Goal: Obtain resource: Download file/media

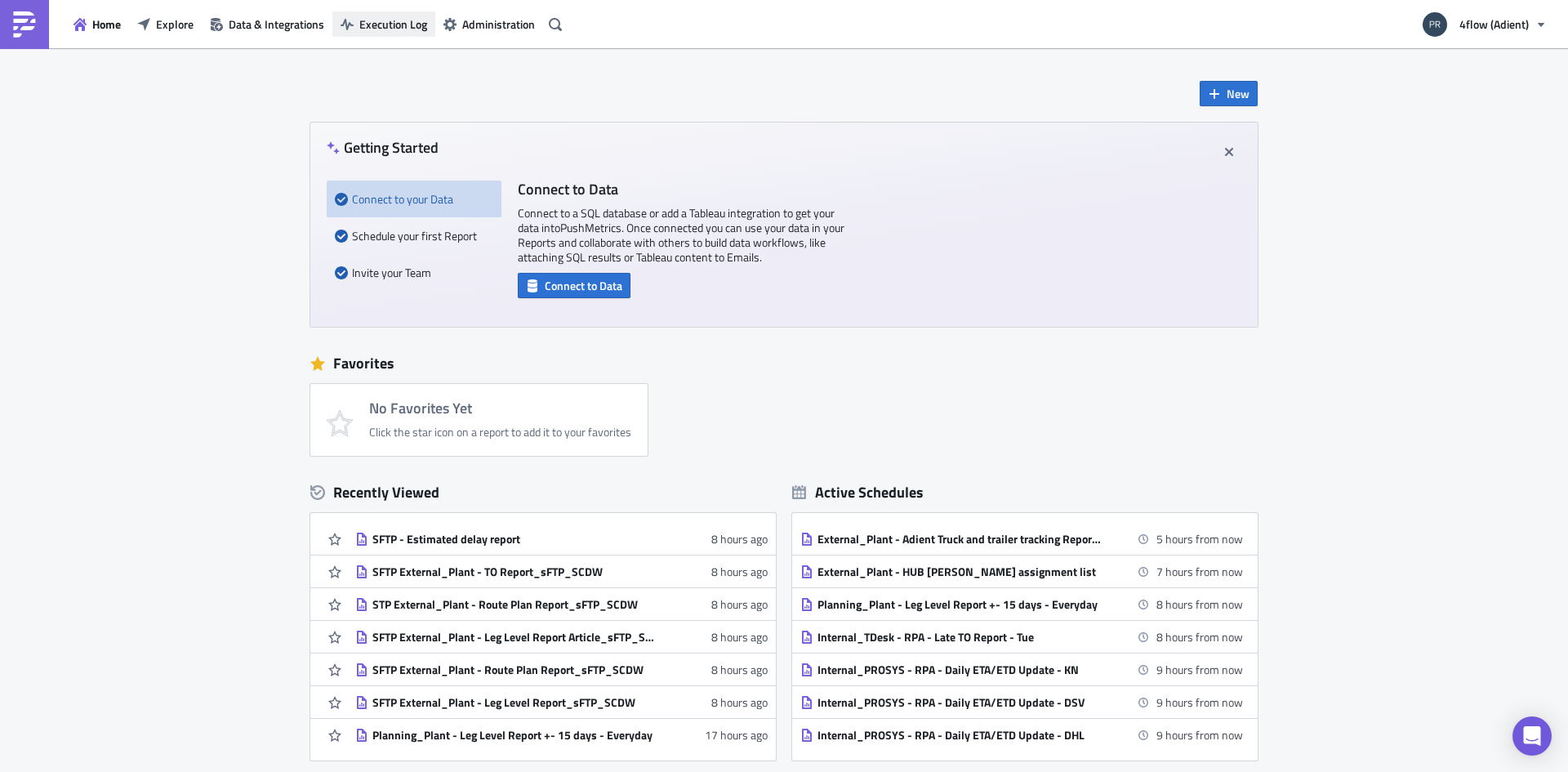
click at [362, 25] on span "Execution Log" at bounding box center [393, 23] width 68 height 17
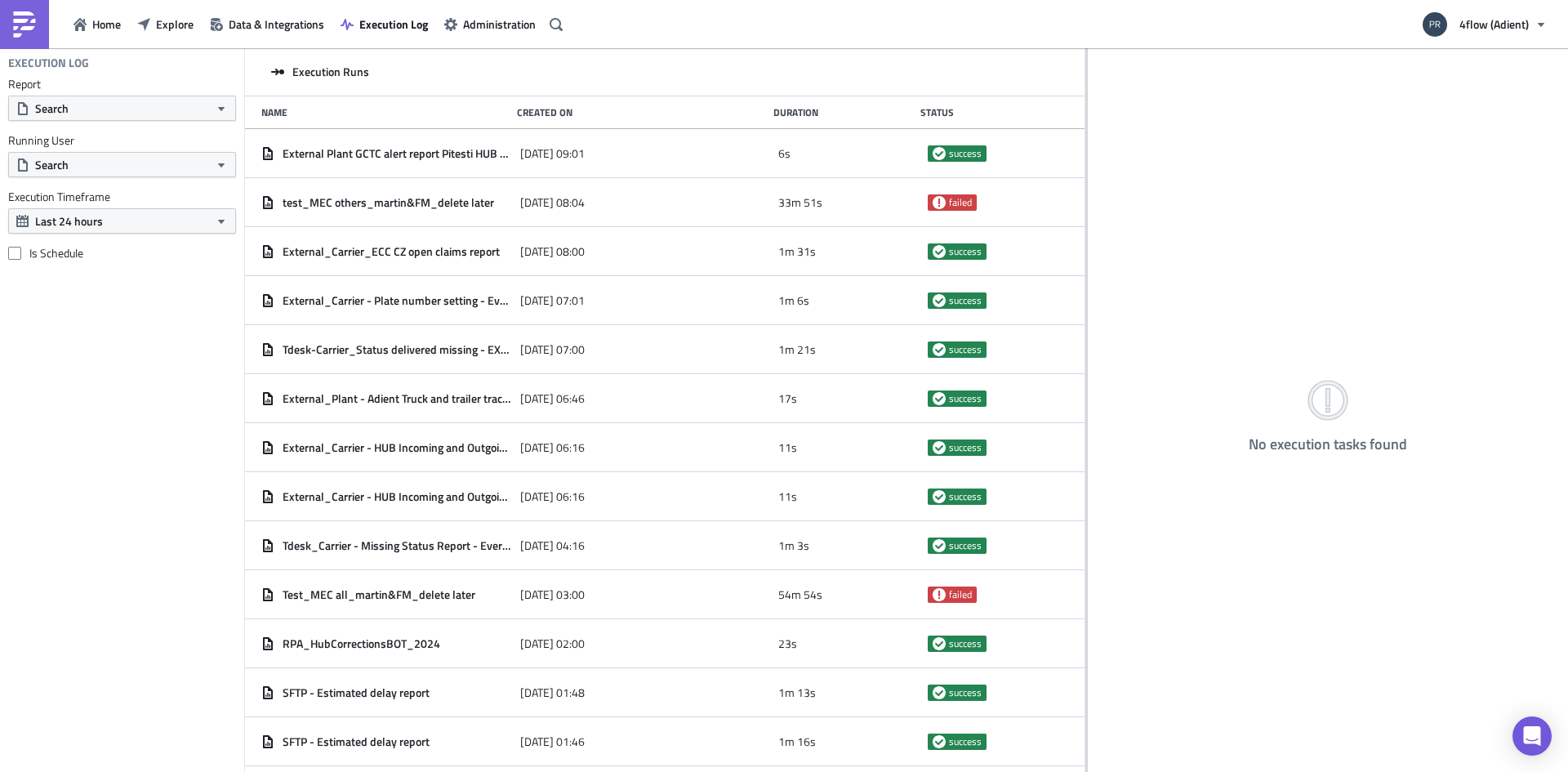
drag, startPoint x: 511, startPoint y: 104, endPoint x: 1086, endPoint y: 180, distance: 580.0
click at [1086, 180] on div at bounding box center [1086, 410] width 3 height 726
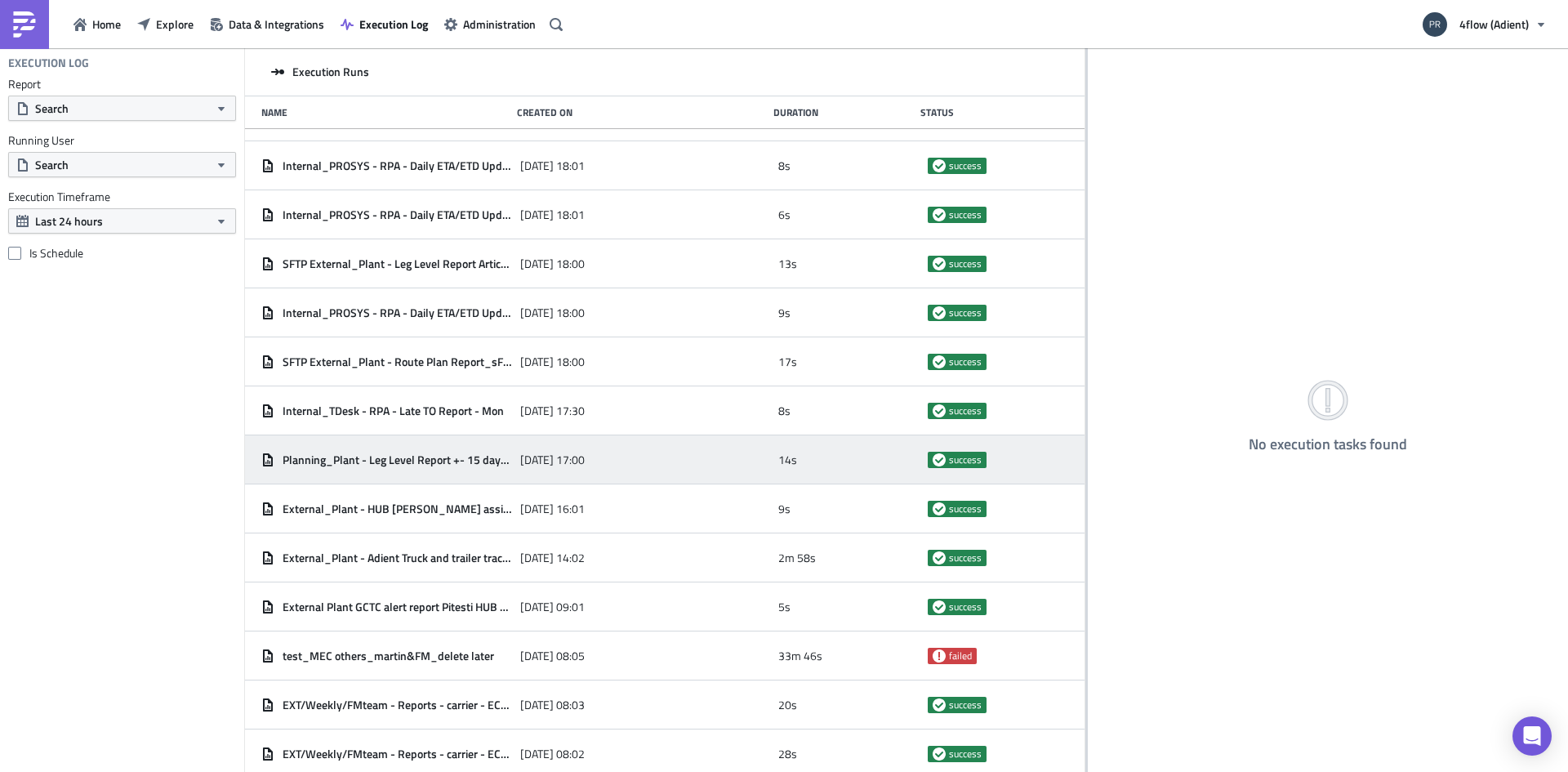
scroll to position [1274, 0]
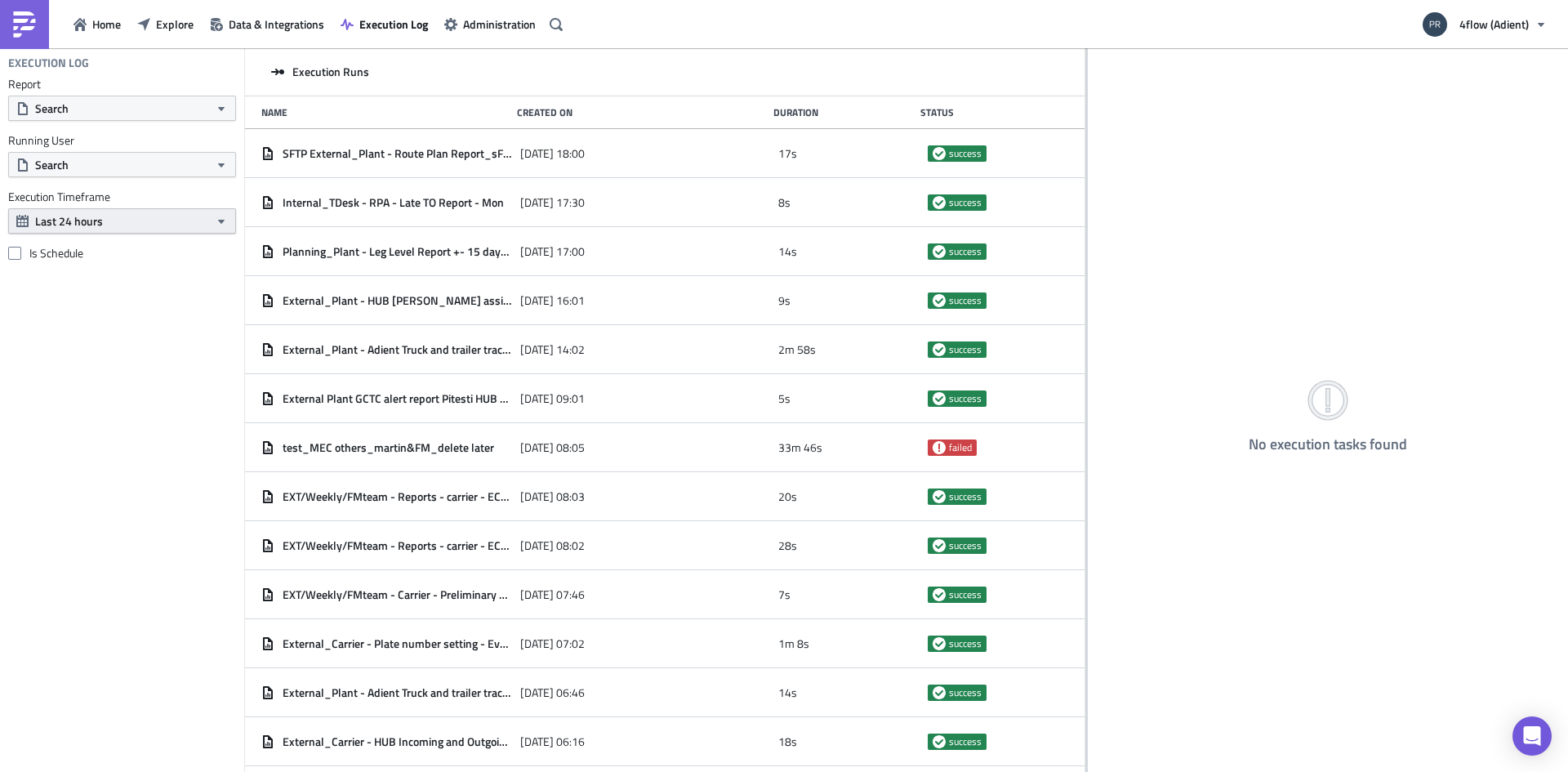
click at [201, 221] on button "Last 24 hours" at bounding box center [122, 220] width 227 height 25
click at [137, 298] on div "Last 2 weeks" at bounding box center [94, 298] width 116 height 16
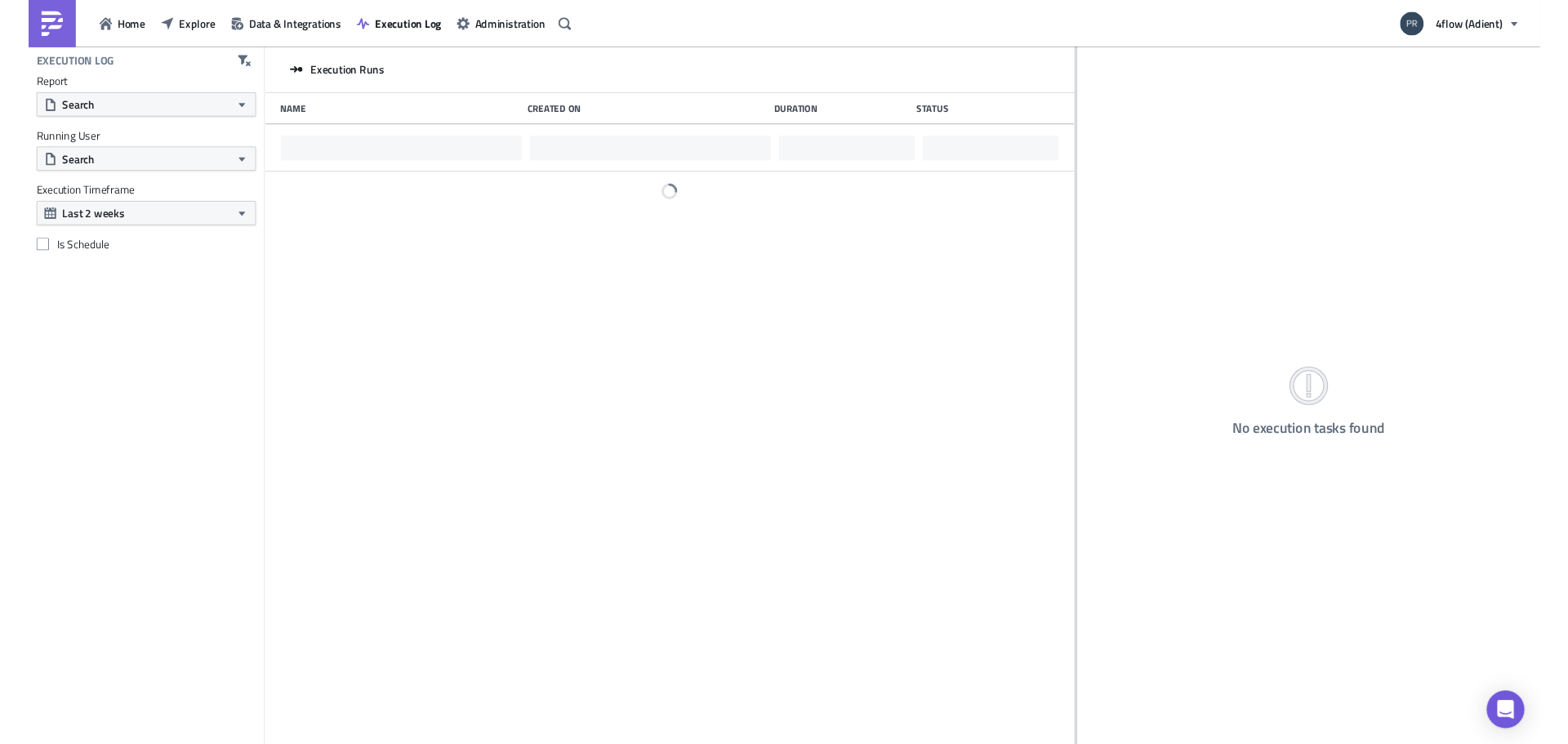
scroll to position [0, 0]
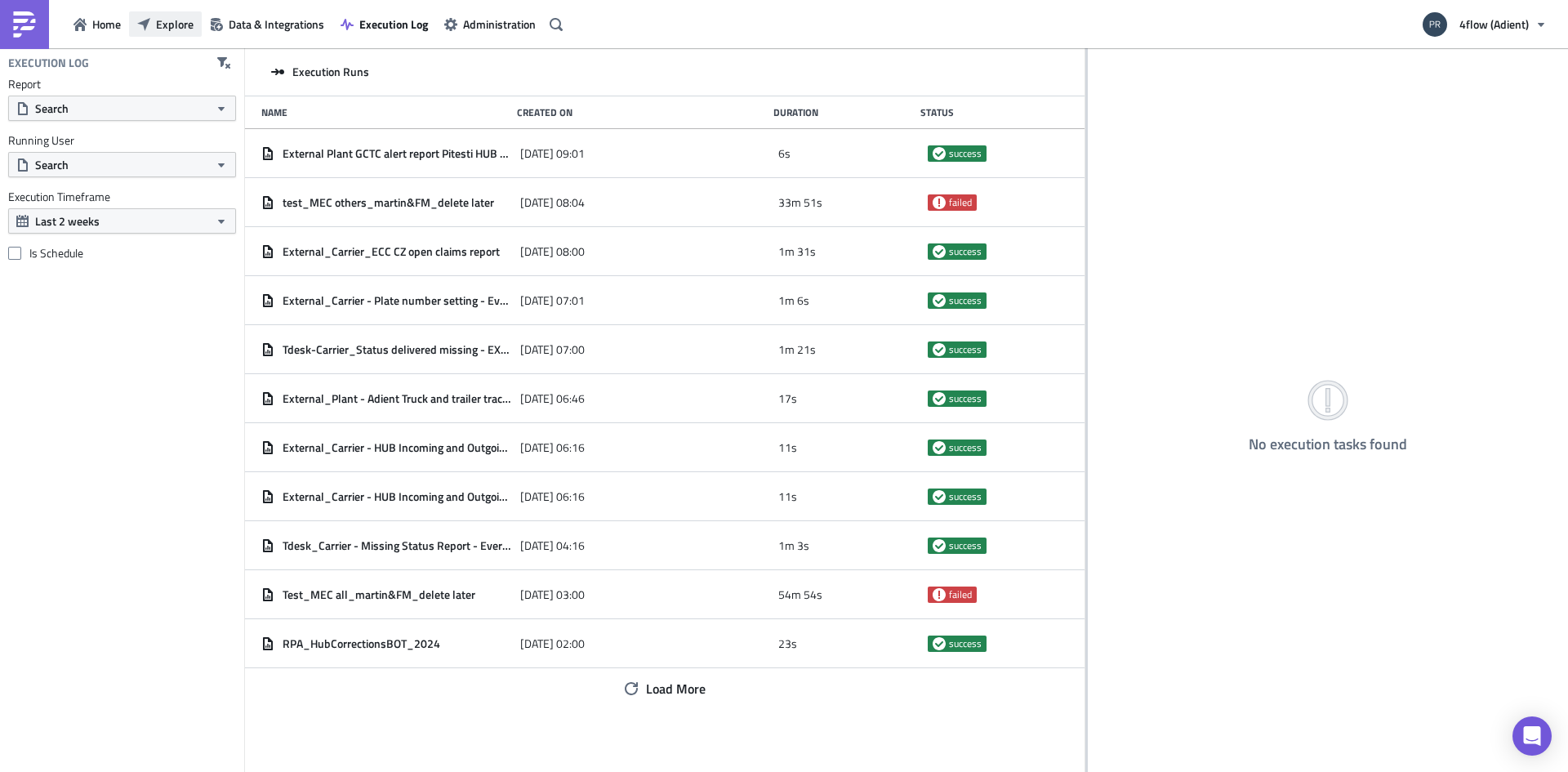
click at [162, 26] on span "Explore" at bounding box center [175, 23] width 37 height 17
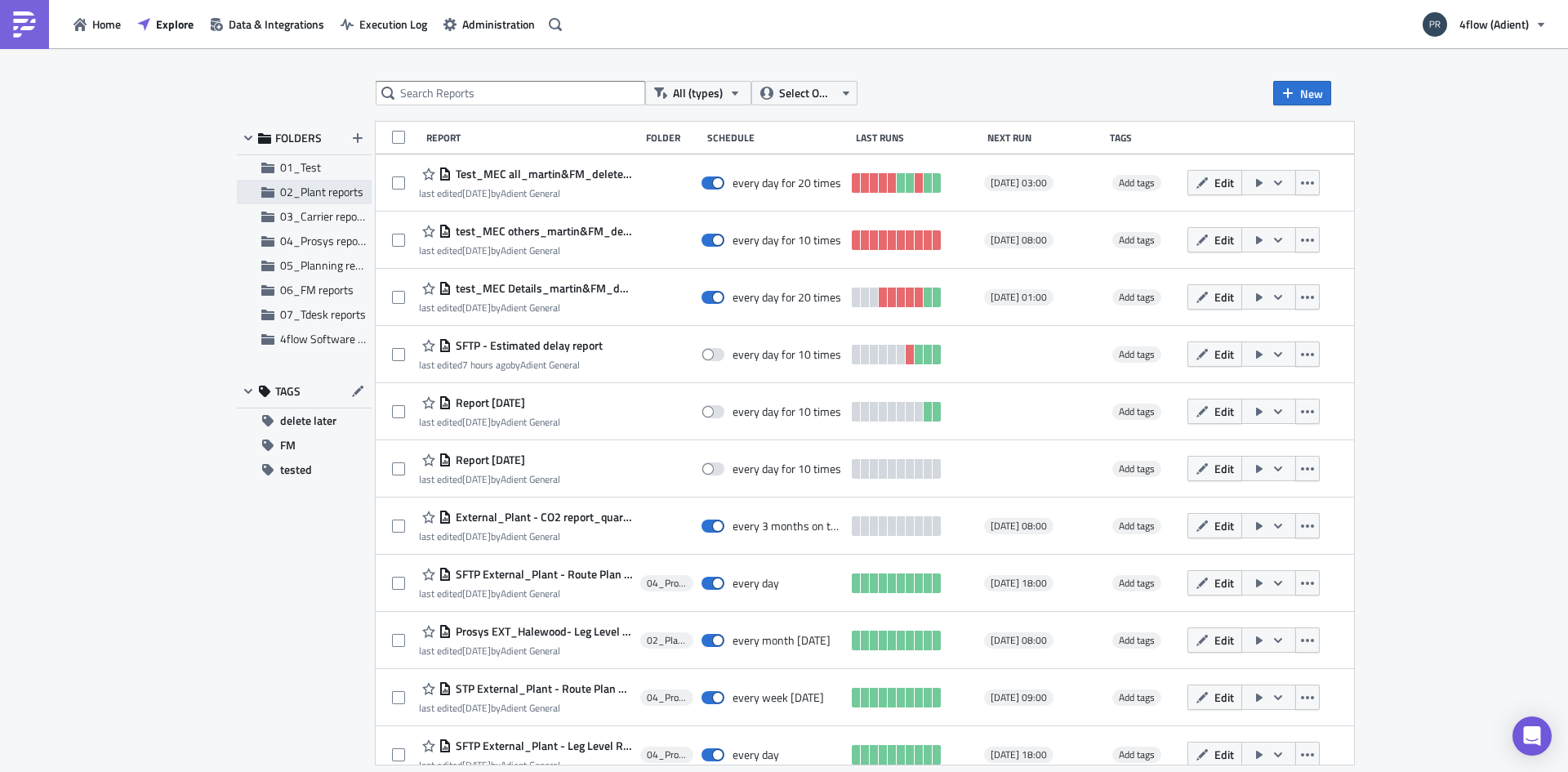
click at [324, 191] on span "02_Plant reports" at bounding box center [322, 191] width 84 height 17
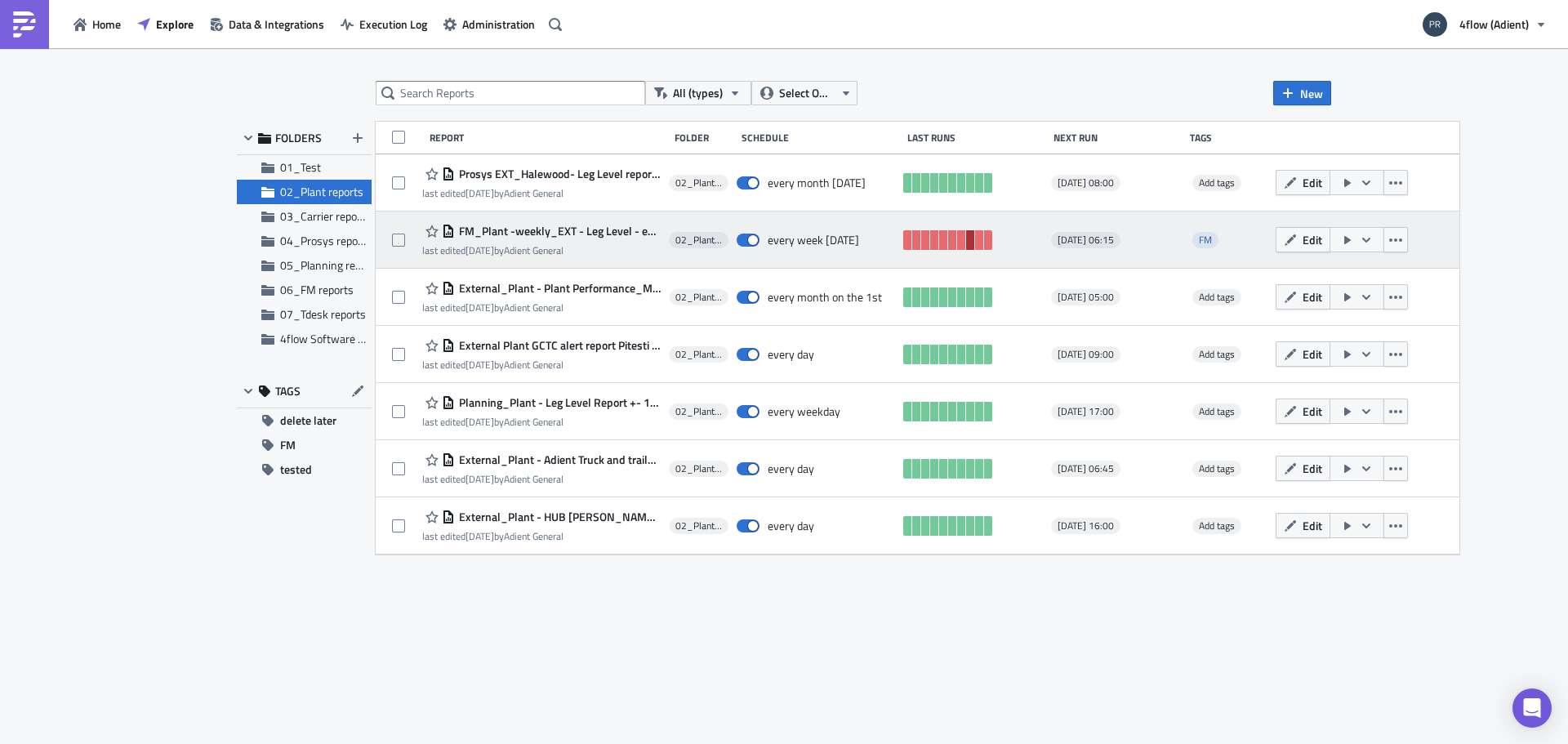
click at [966, 237] on link at bounding box center [969, 240] width 8 height 20
click at [984, 239] on link at bounding box center [988, 240] width 8 height 20
click at [1389, 244] on icon "button" at bounding box center [1396, 240] width 13 height 13
click at [522, 228] on span "FM_Plant -weekly_EXT - Leg Level - every [DATE]" at bounding box center [558, 231] width 206 height 15
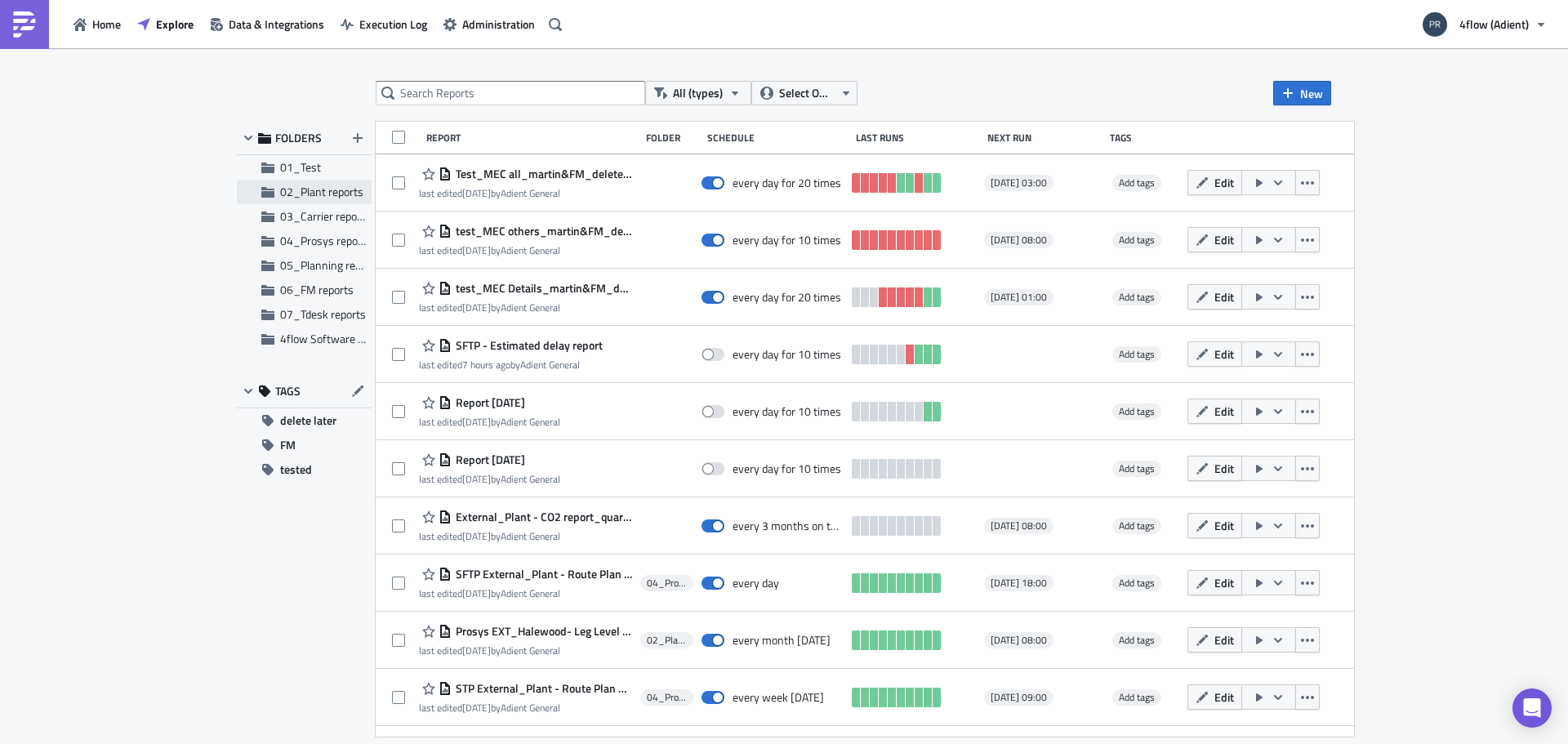
click at [329, 192] on span "02_Plant reports" at bounding box center [322, 191] width 84 height 17
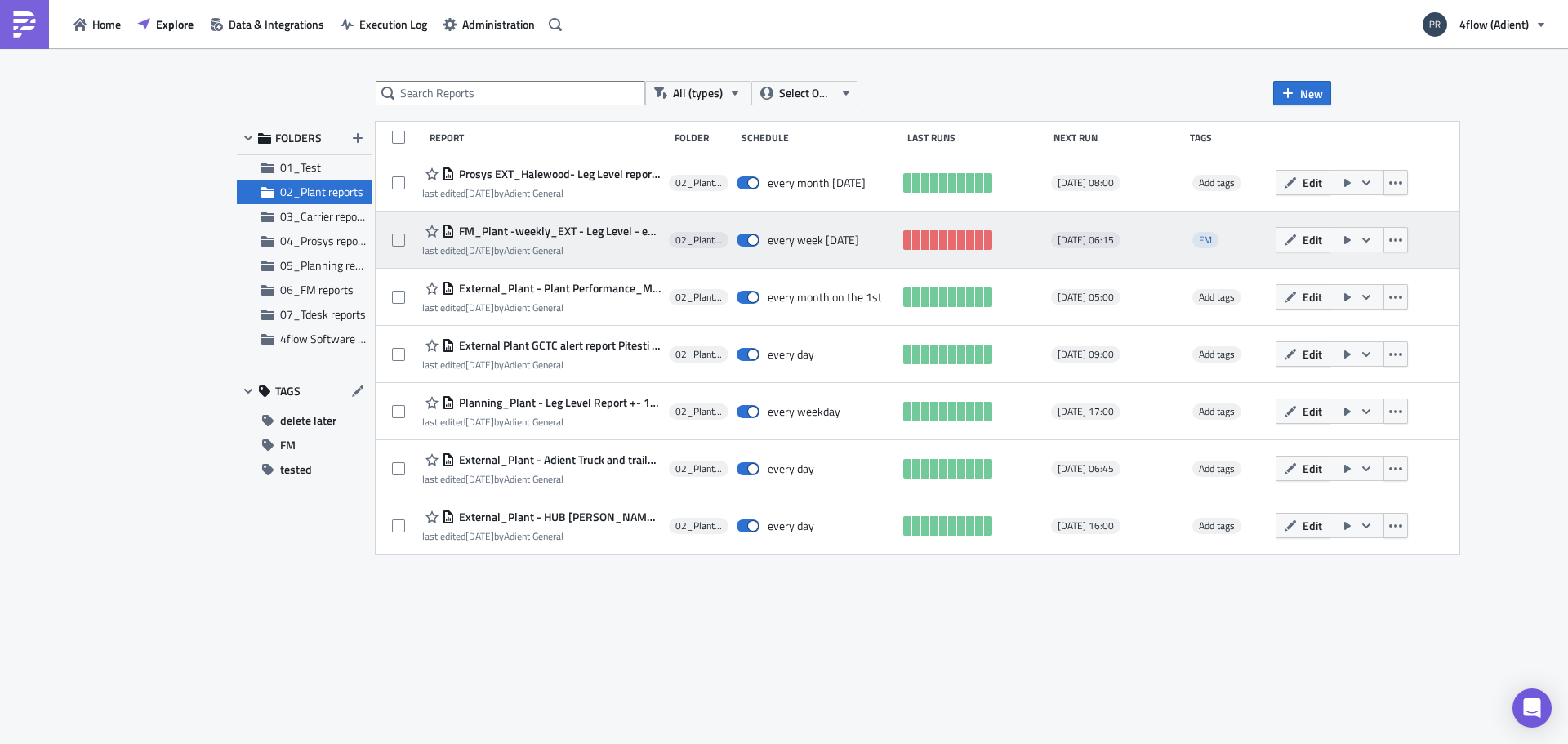
click at [594, 254] on div "last edited 6 days ago by Adient General" at bounding box center [541, 251] width 238 height 12
click at [1360, 236] on icon "button" at bounding box center [1366, 240] width 13 height 13
click at [515, 220] on div "FM_Plant -weekly_EXT - Leg Level - every Monday last edited 6 days ago by Adien…" at bounding box center [918, 240] width 1084 height 57
click at [578, 231] on span "FM_Plant -weekly_EXT - Leg Level - every [DATE]" at bounding box center [558, 231] width 206 height 15
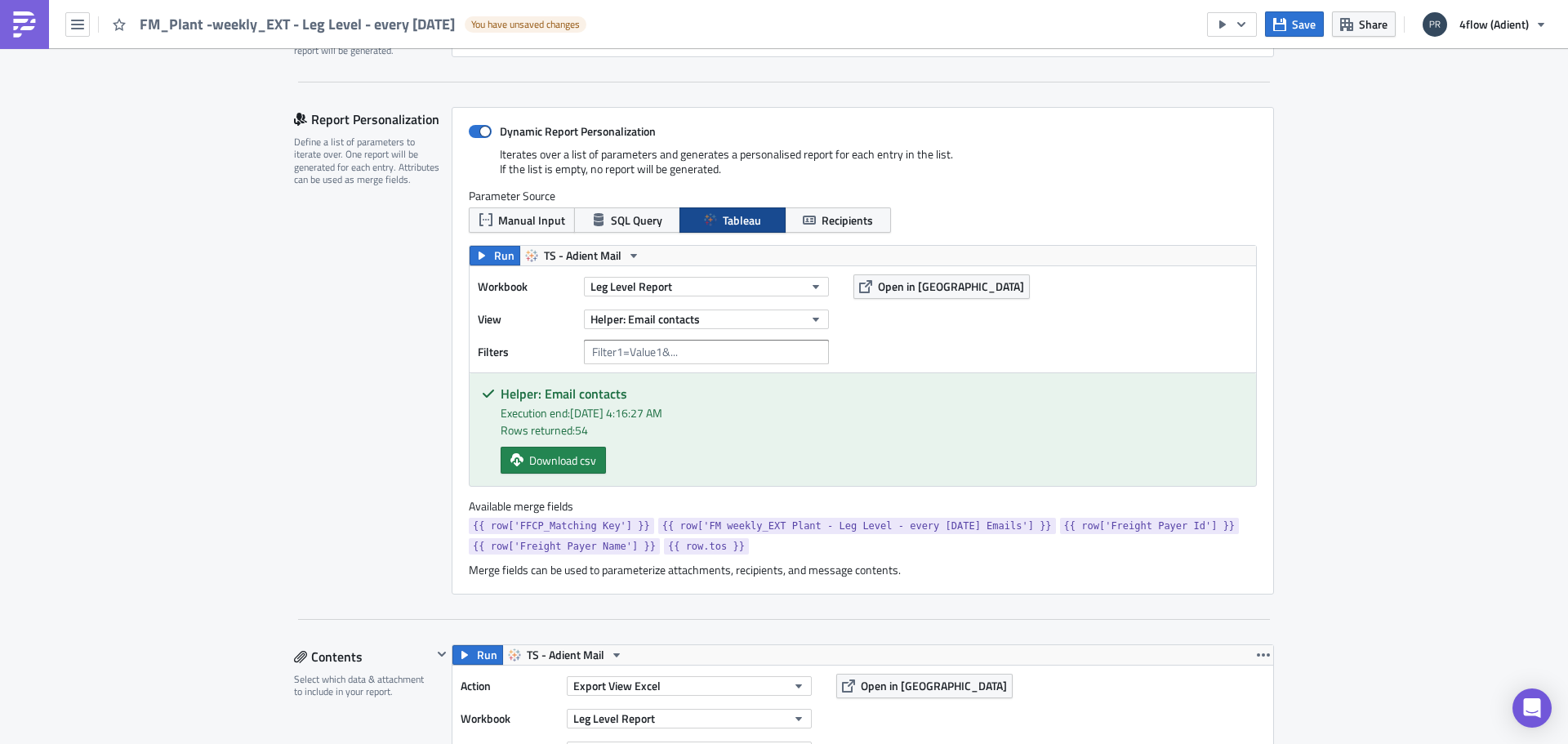
scroll to position [318, 0]
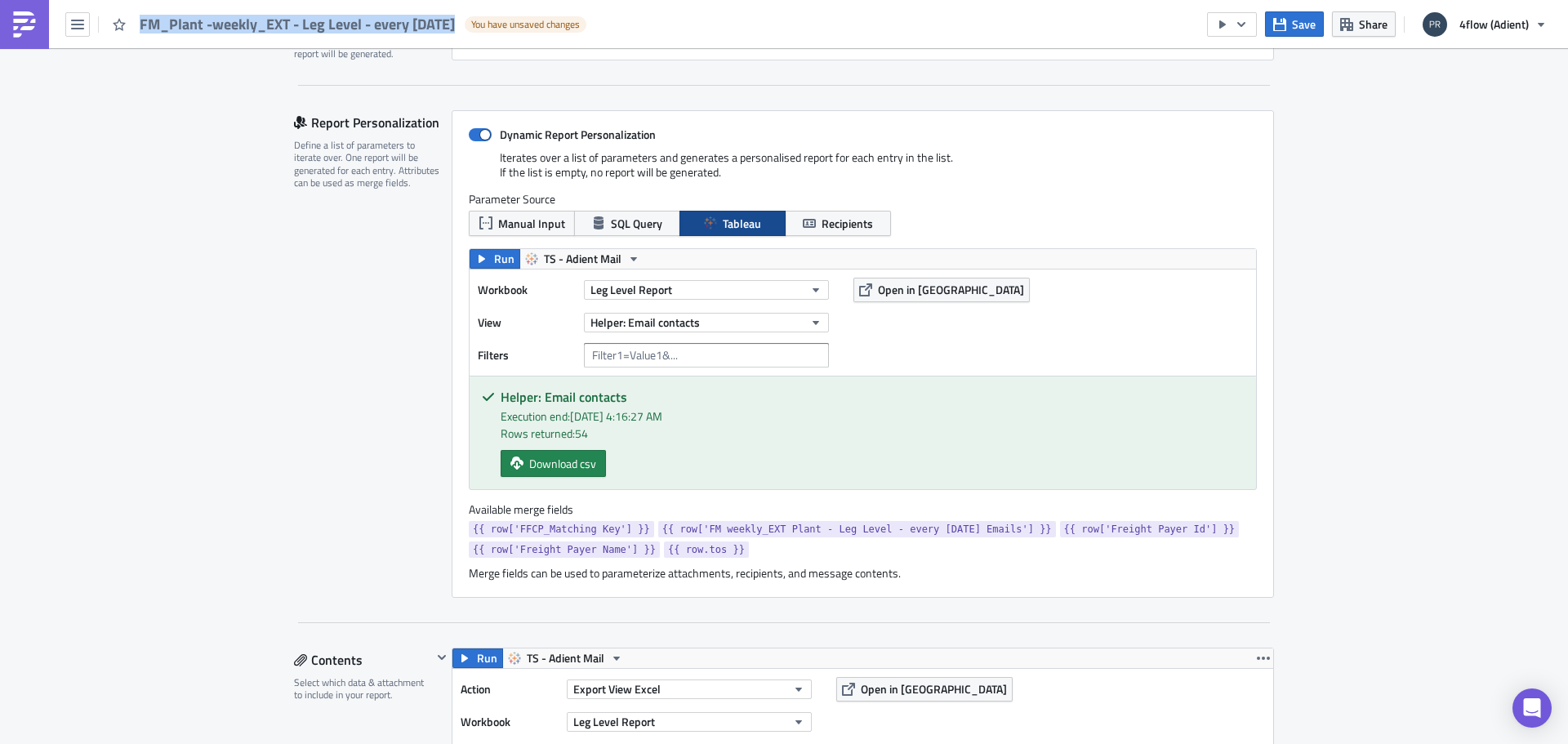
click at [468, 20] on div "FM_Plant -weekly_EXT - Leg Level - every Monday You have unsaved changes" at bounding box center [297, 24] width 594 height 48
copy span "FM_Plant -weekly_EXT - Leg Level - every [DATE]"
click at [75, 19] on icon "button" at bounding box center [77, 24] width 13 height 13
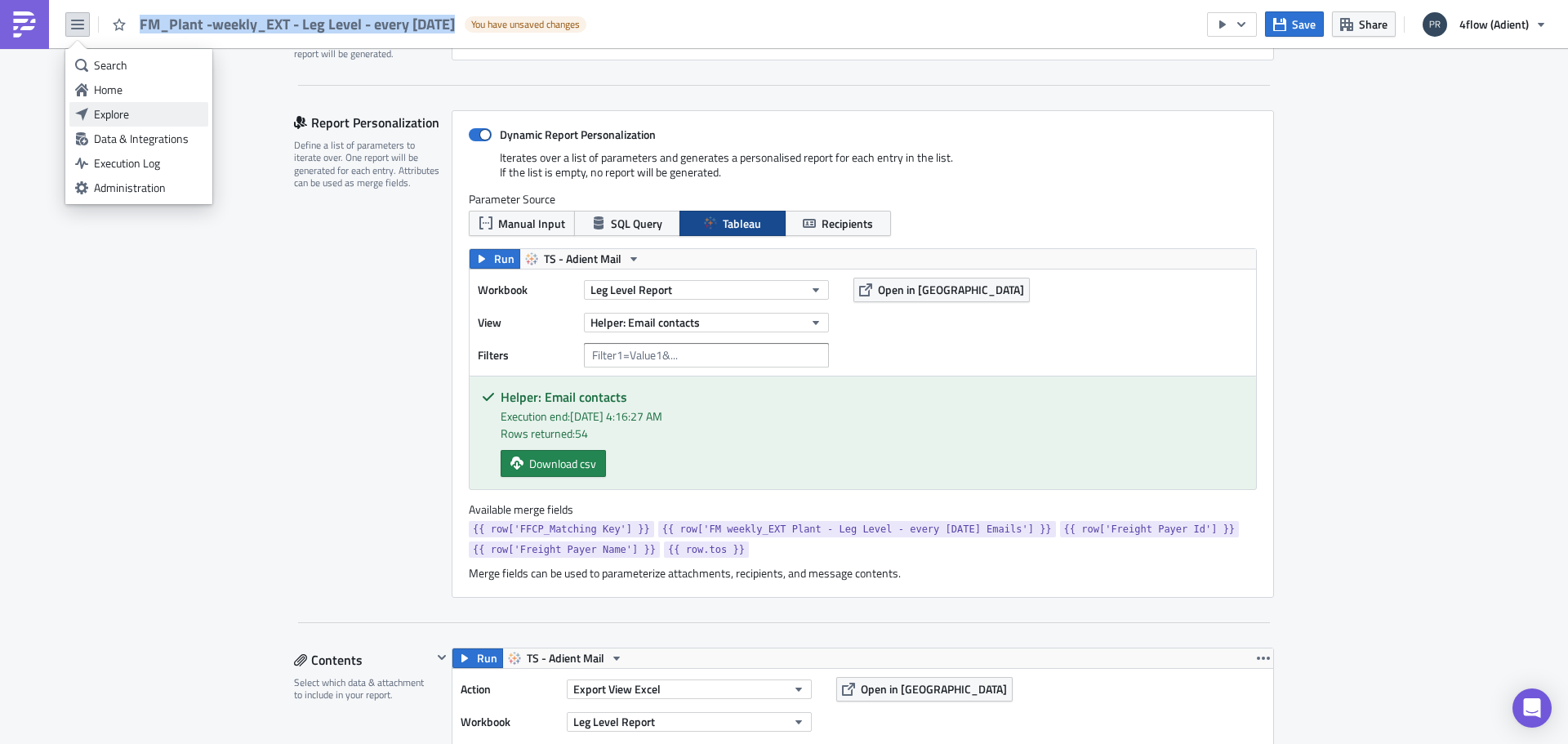
click at [114, 116] on div "Explore" at bounding box center [148, 114] width 108 height 16
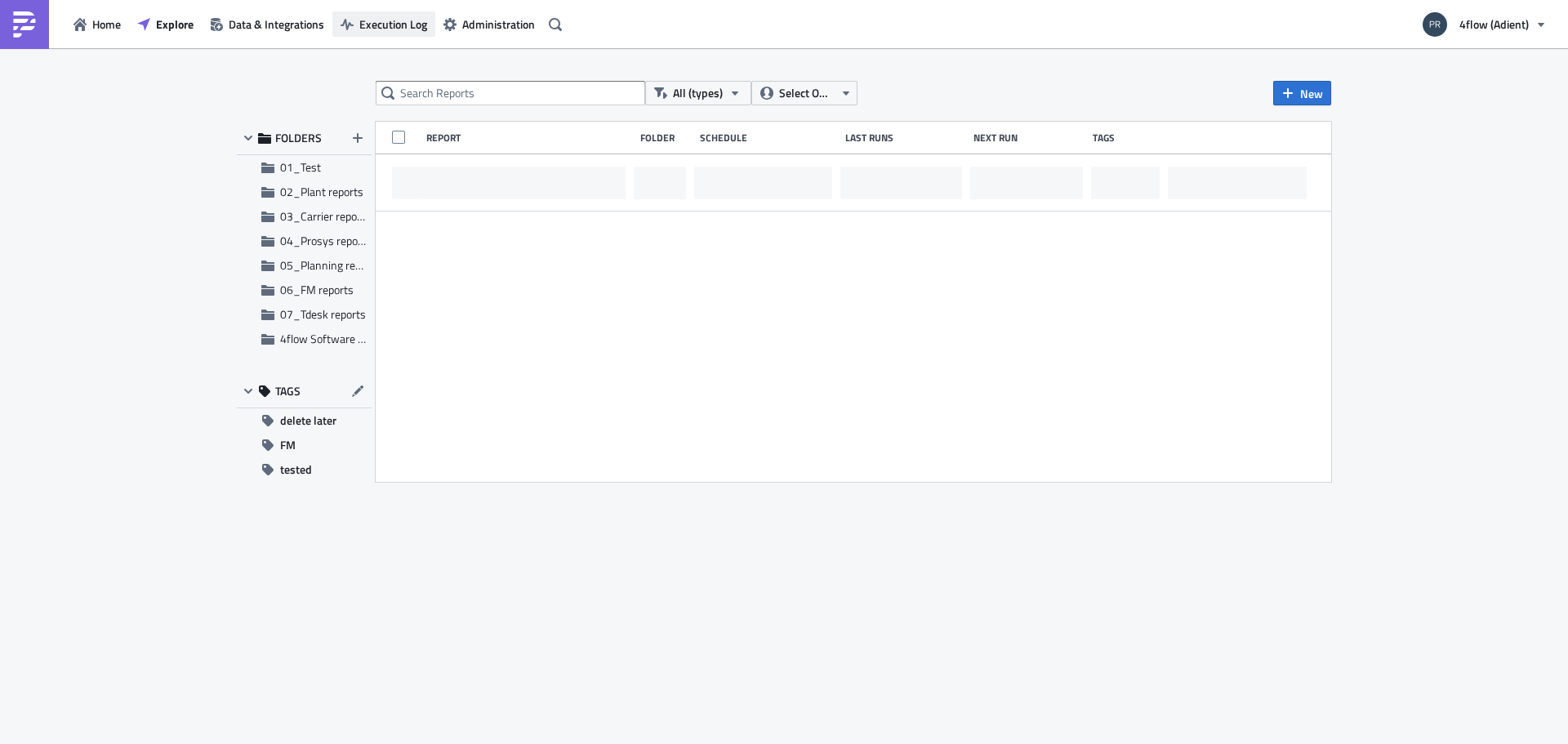
click at [404, 30] on span "Execution Log" at bounding box center [393, 23] width 68 height 17
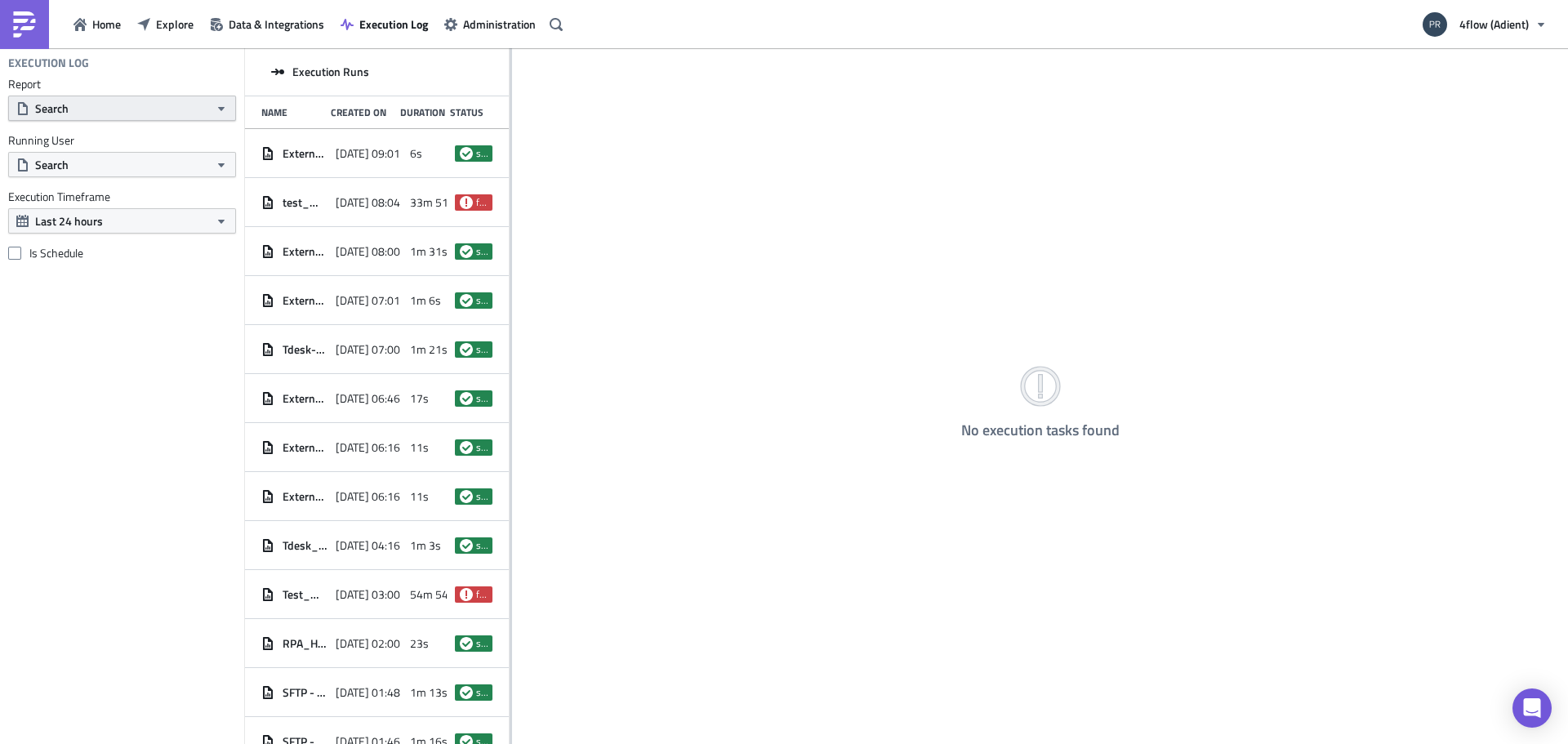
click at [163, 108] on button "Search" at bounding box center [122, 108] width 227 height 25
paste input "FM_Plant -weekly_EXT - Leg Level - every [DATE]"
type input "FM_Plant -weekly_EXT - Leg Level - every [DATE]"
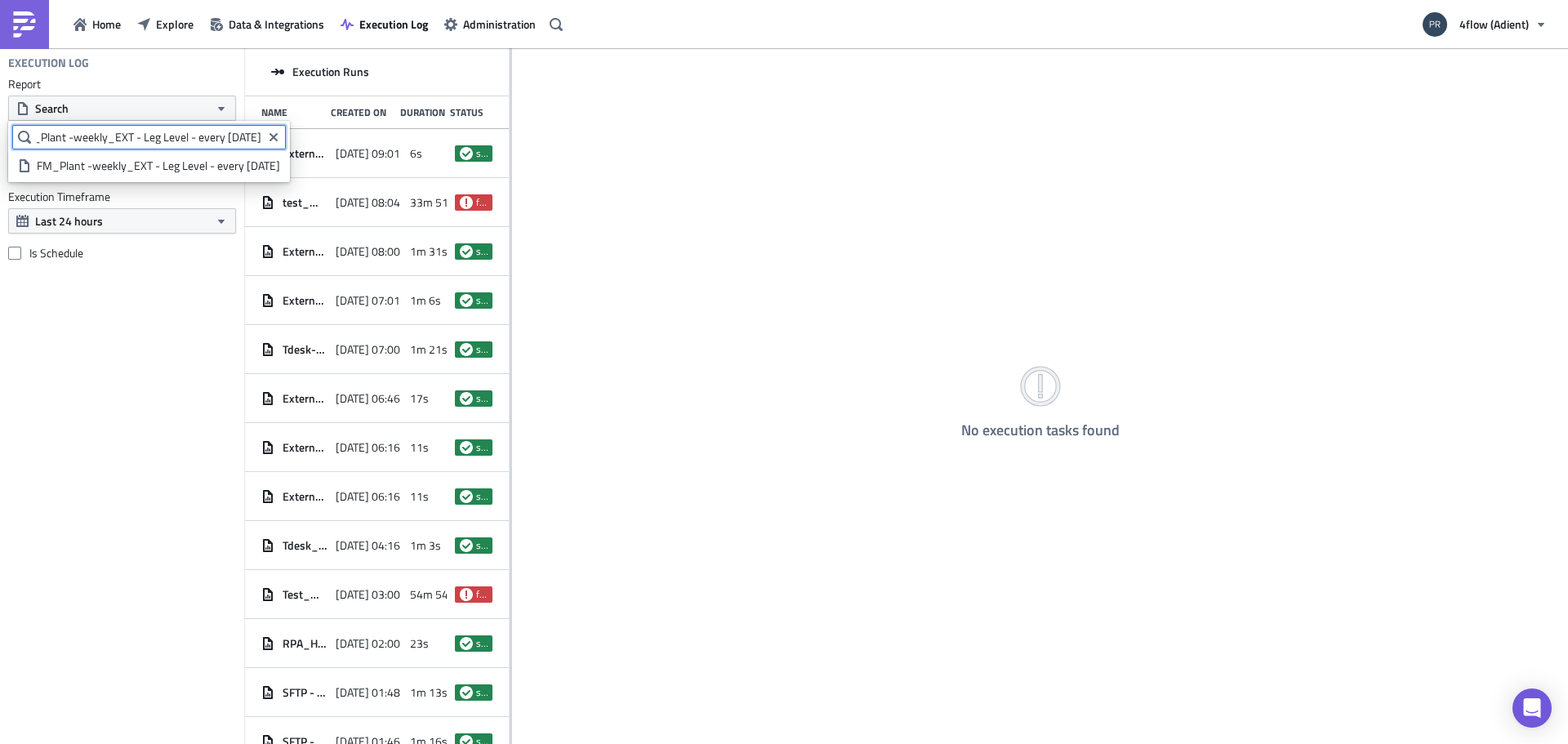
scroll to position [0, 19]
click at [190, 167] on div "FM_Plant -weekly_EXT - Leg Level - every [DATE]" at bounding box center [158, 165] width 243 height 16
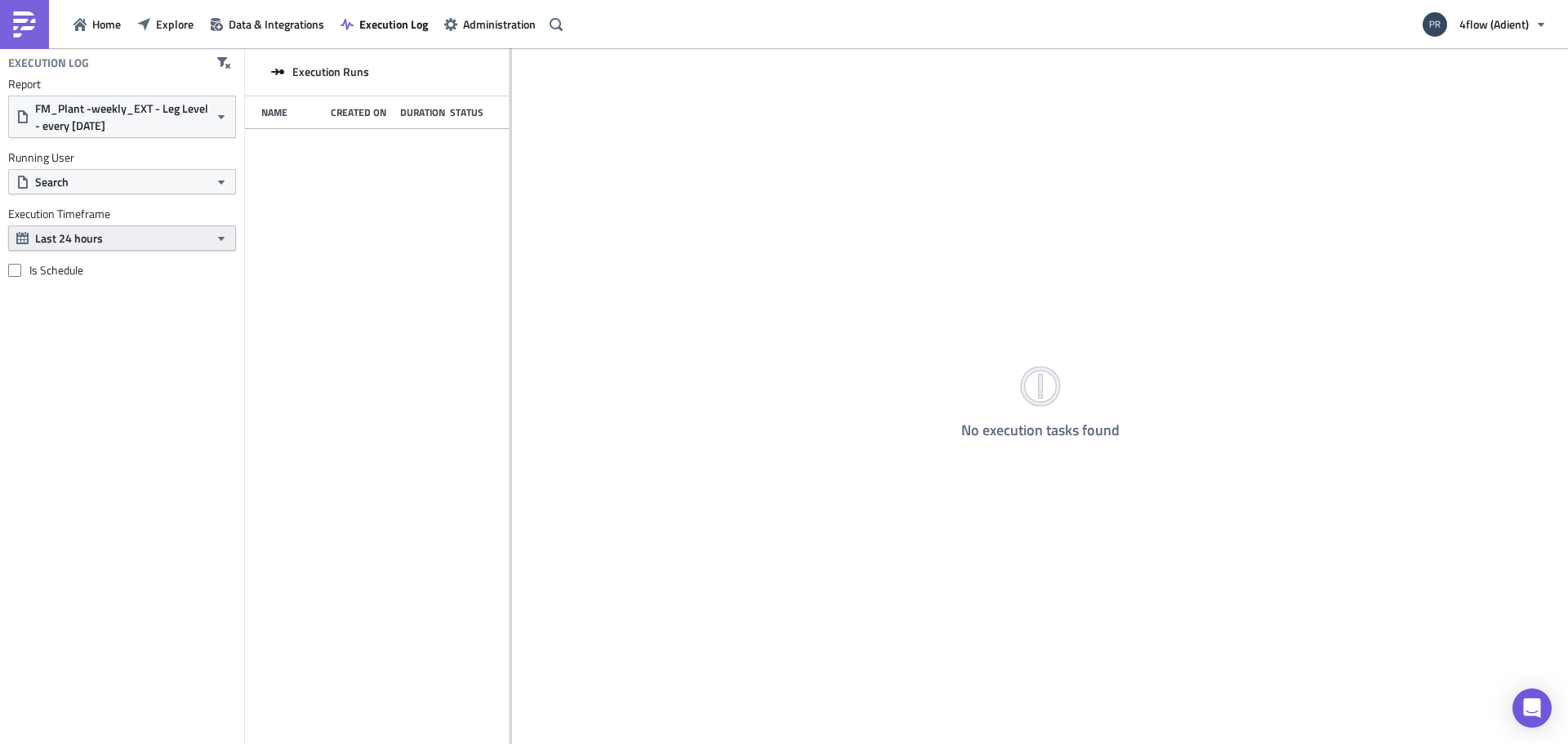
click at [209, 239] on button "Last 24 hours" at bounding box center [122, 238] width 227 height 25
click at [115, 316] on div "Last 2 weeks" at bounding box center [94, 316] width 116 height 16
click at [156, 28] on span "Explore" at bounding box center [175, 23] width 37 height 17
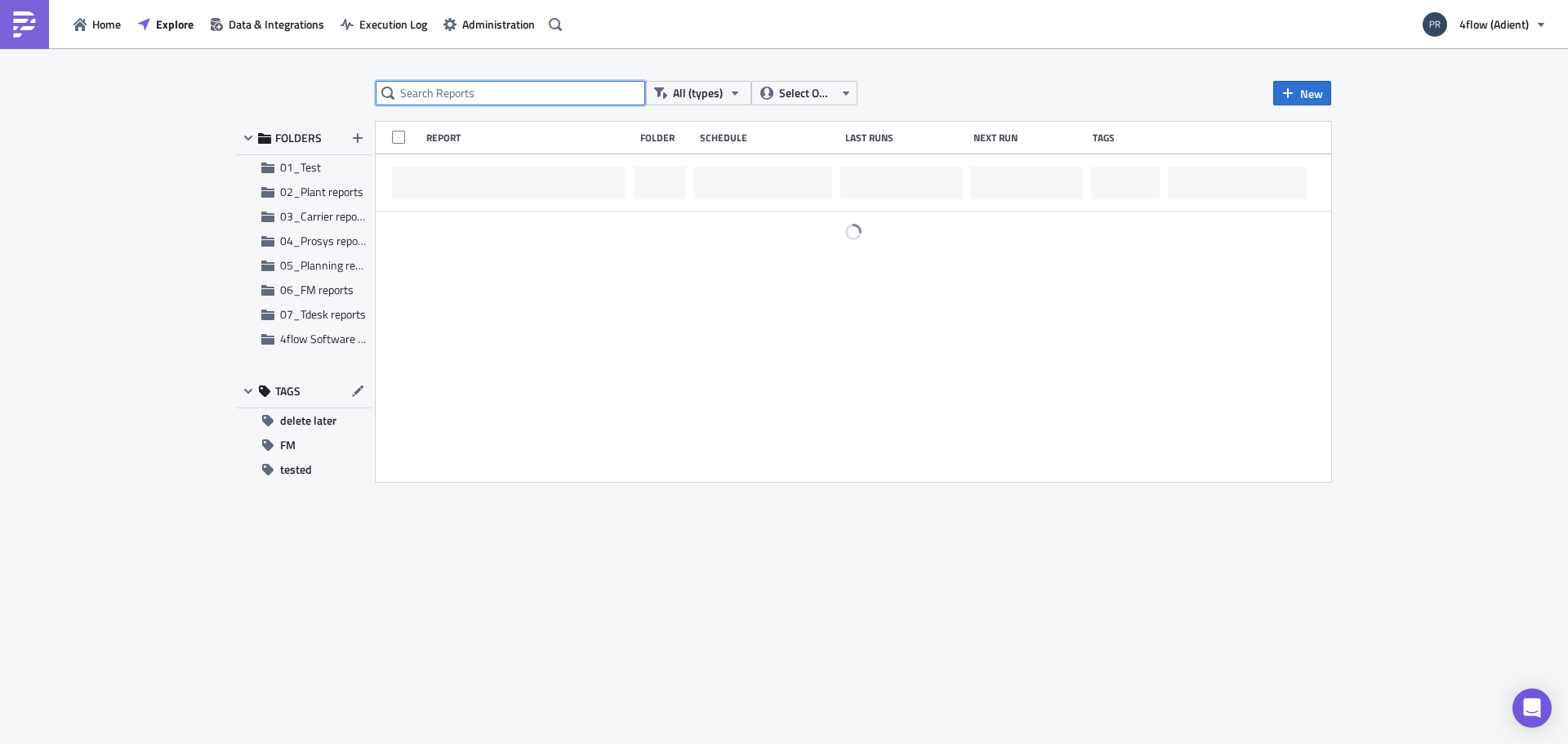
click at [563, 94] on input "text" at bounding box center [510, 93] width 269 height 25
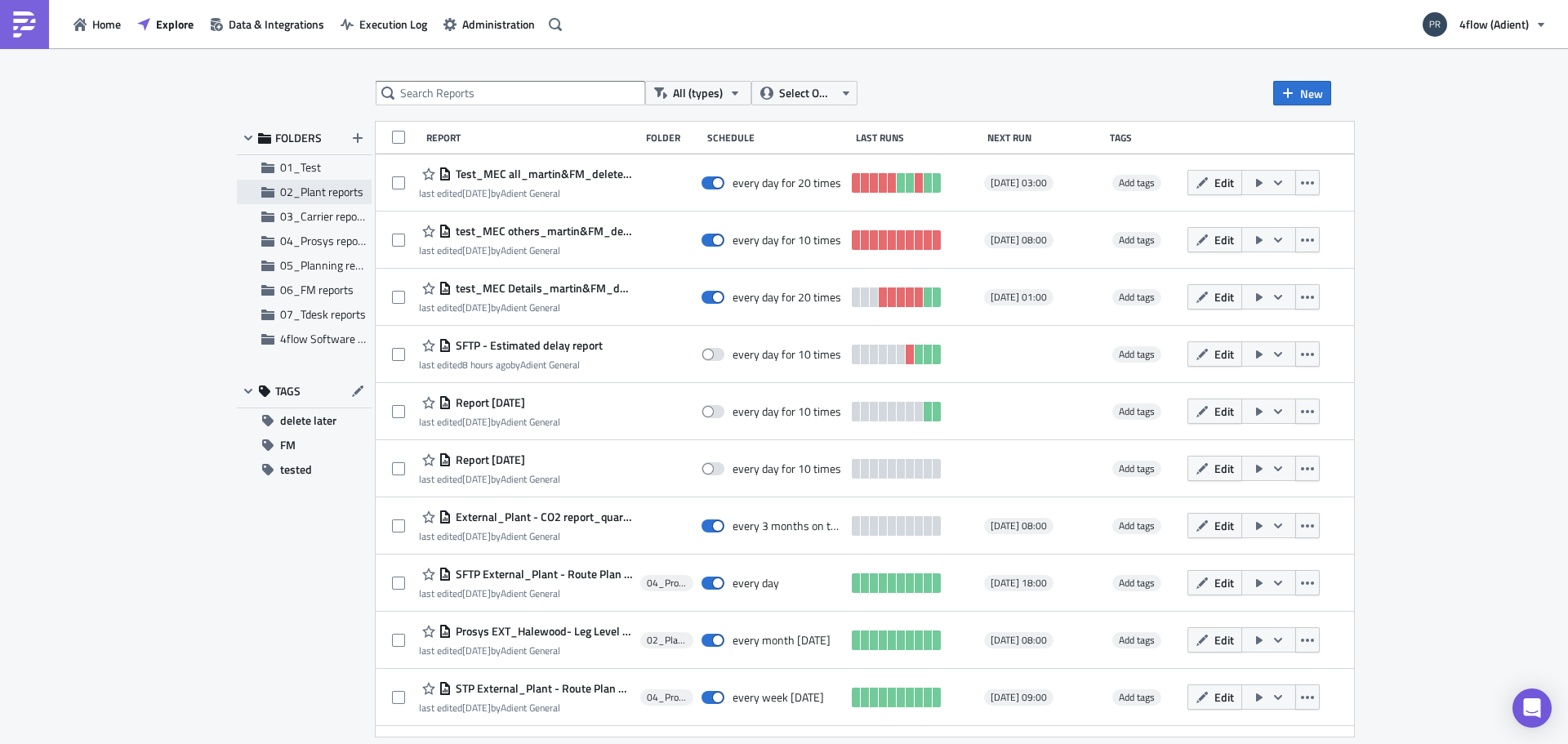
click at [334, 190] on span "02_Plant reports" at bounding box center [322, 191] width 84 height 17
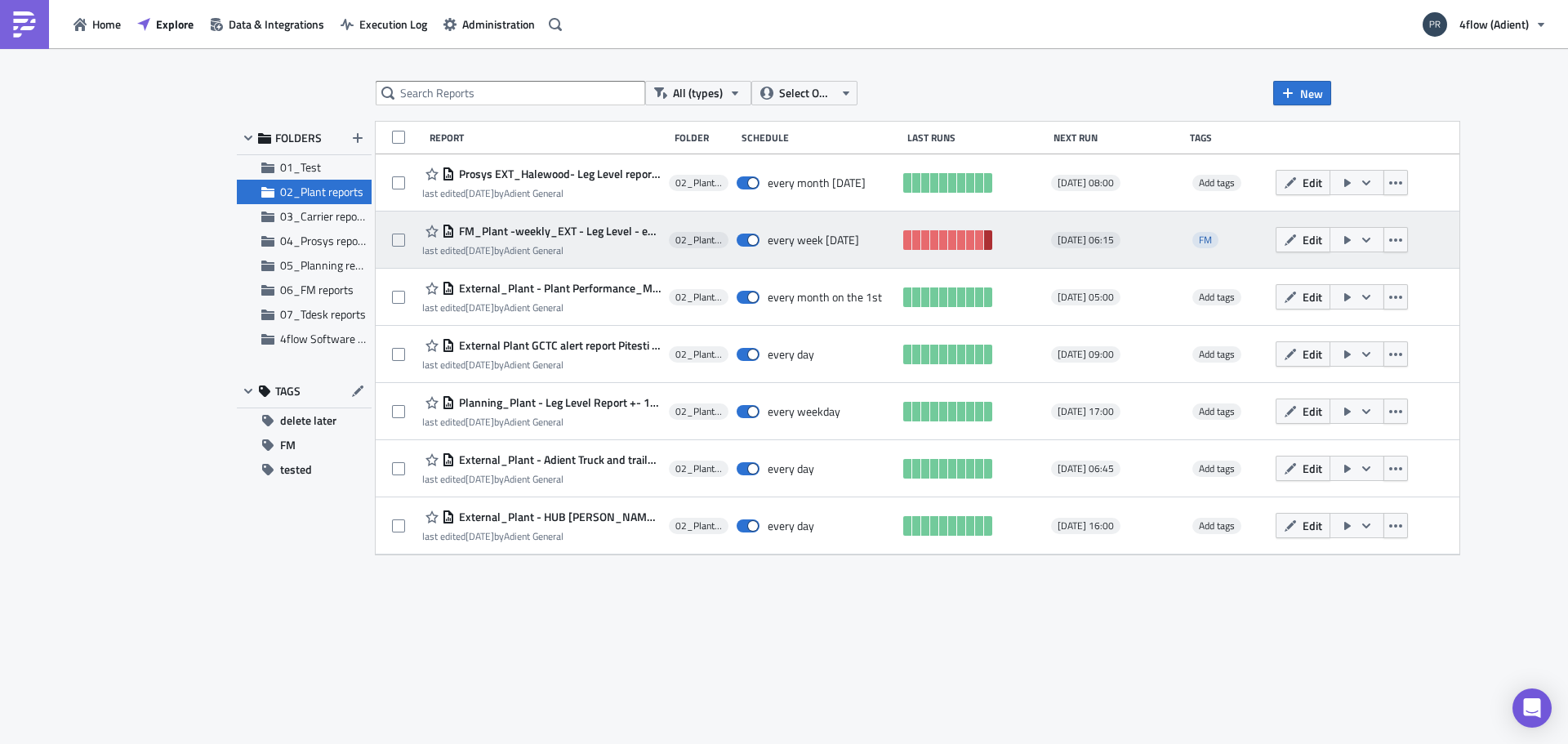
click at [984, 244] on link at bounding box center [988, 240] width 8 height 20
click at [584, 232] on span "FM_Plant -weekly_EXT - Leg Level - every [DATE]" at bounding box center [558, 231] width 206 height 15
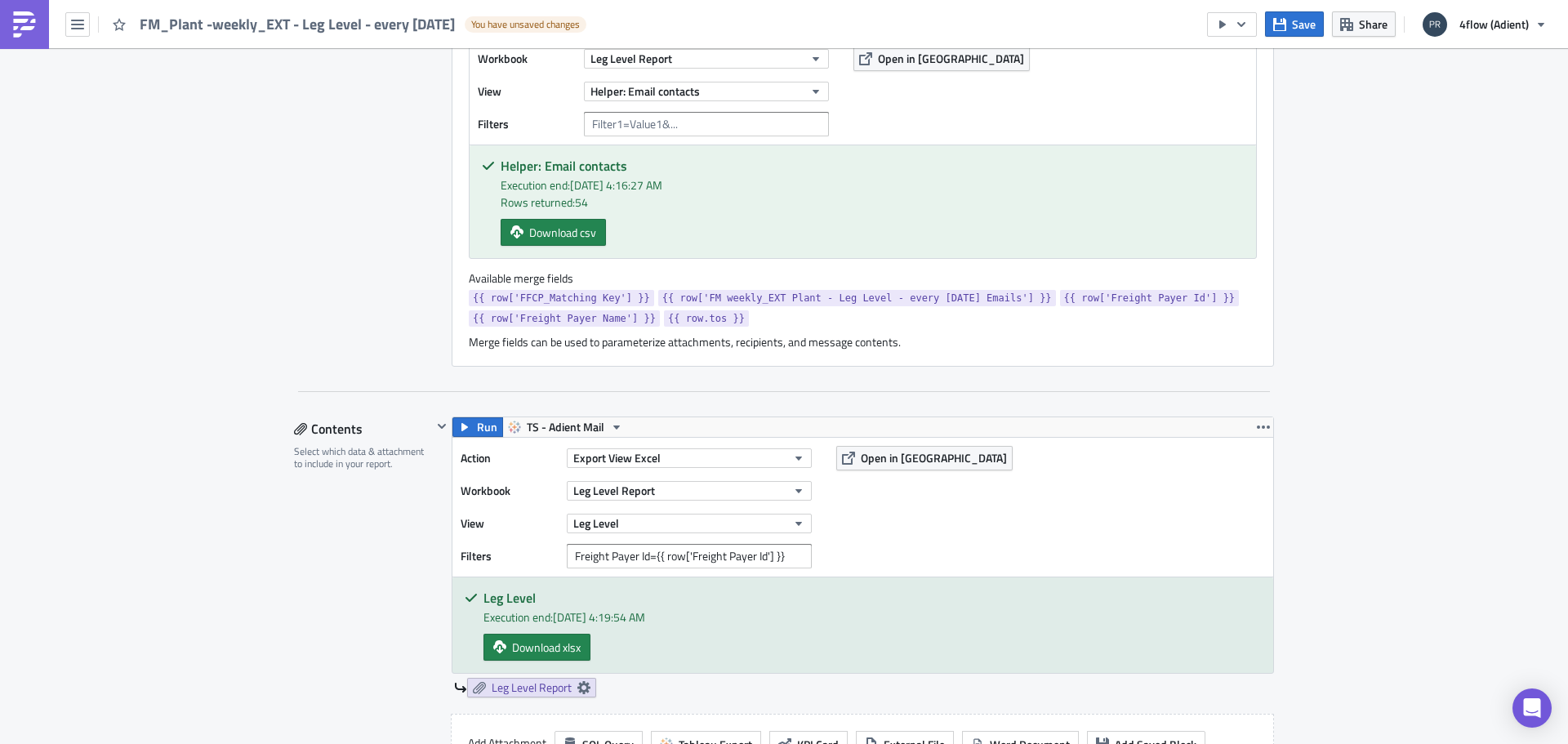
scroll to position [572, 0]
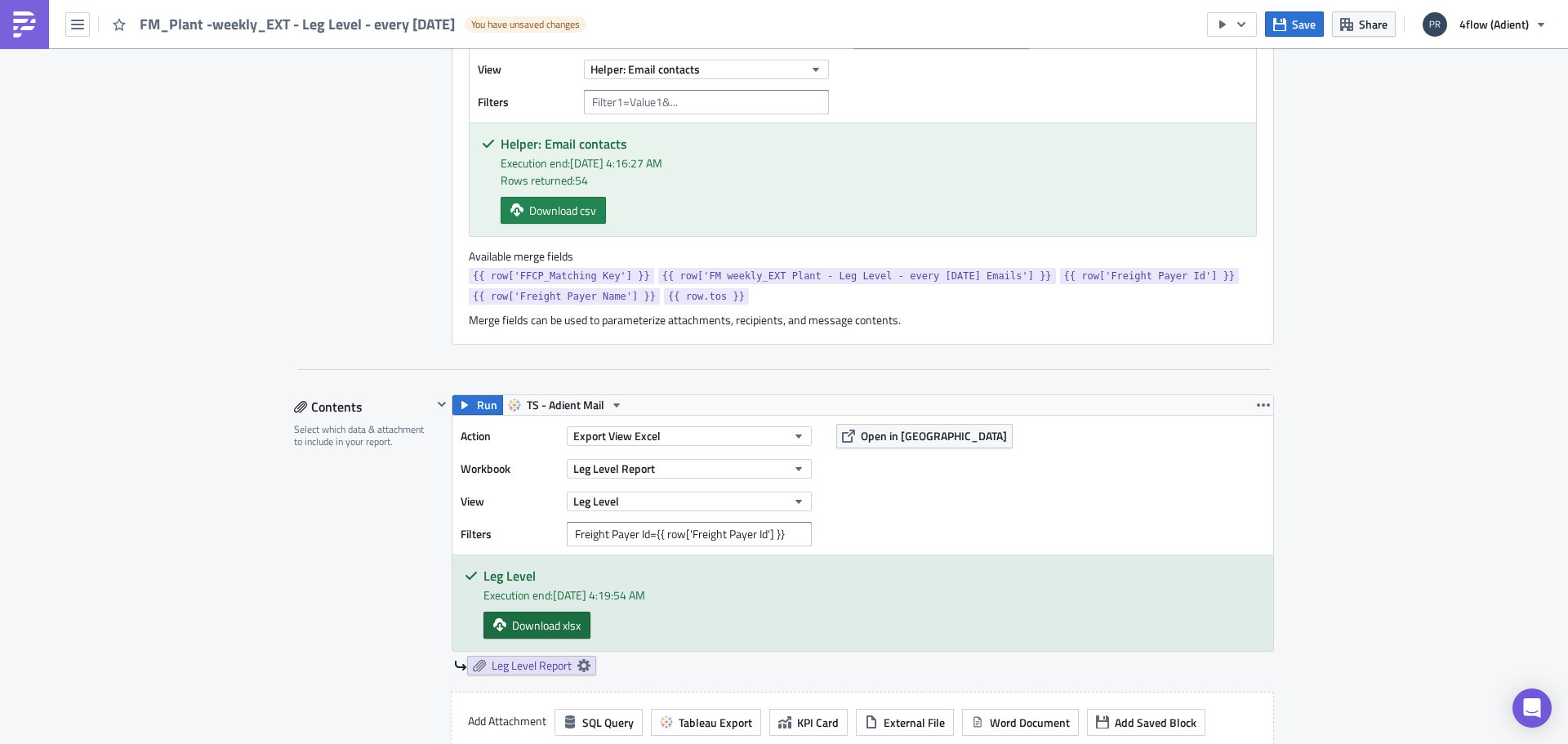
click at [562, 625] on span "Download xlsx" at bounding box center [545, 625] width 68 height 17
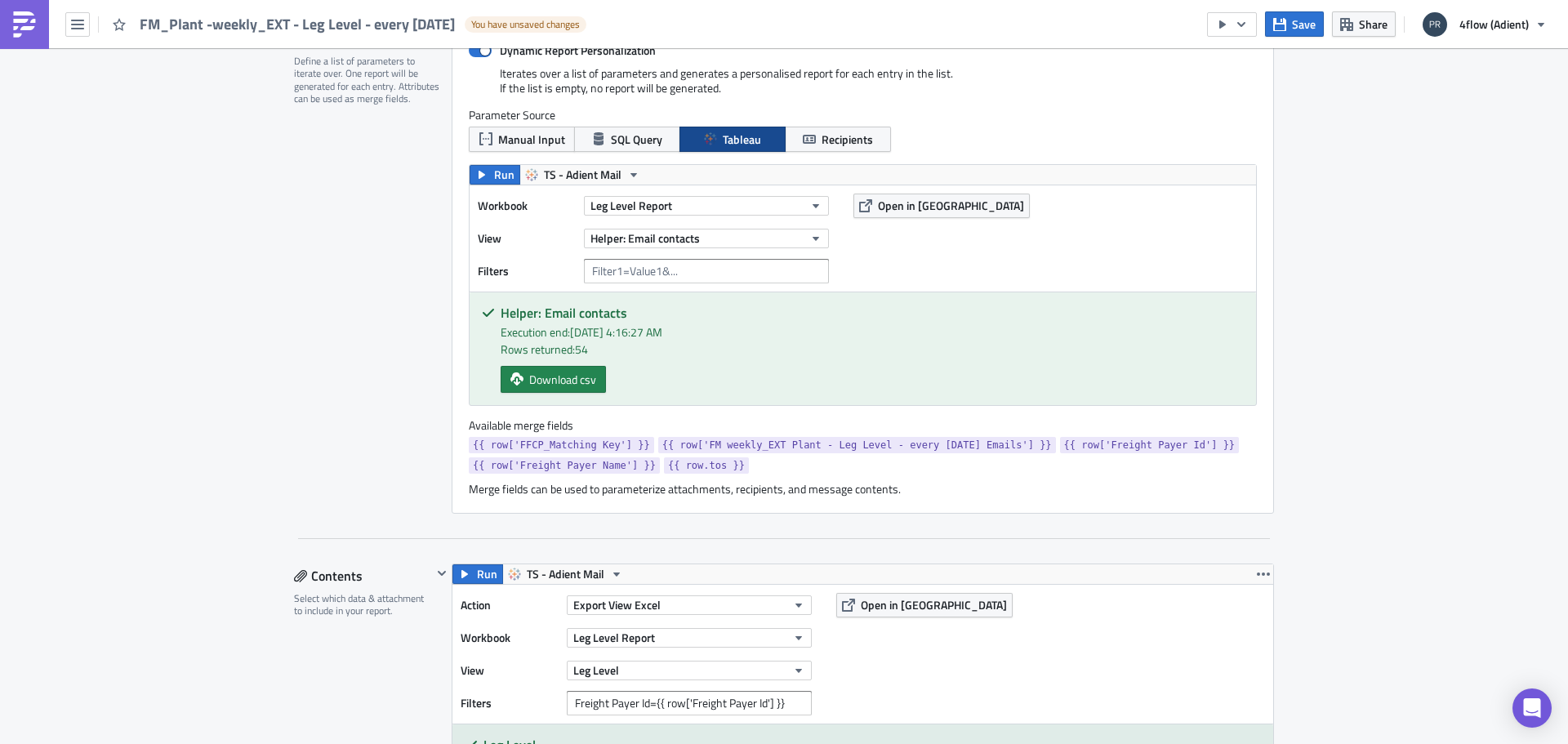
scroll to position [409, 0]
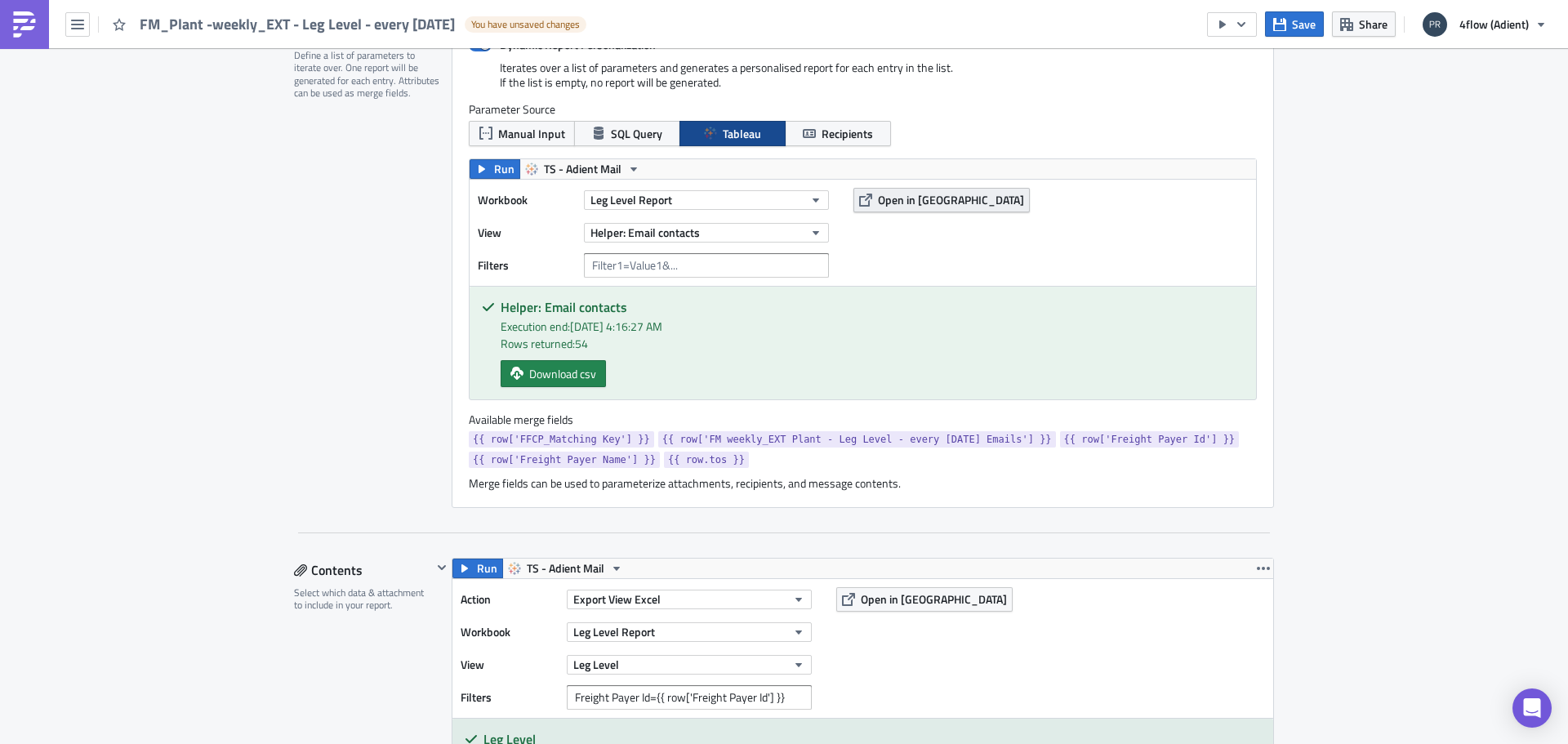
click at [935, 199] on span "Open in Tableau" at bounding box center [951, 199] width 147 height 17
click at [885, 600] on span "Open in Tableau" at bounding box center [934, 599] width 147 height 17
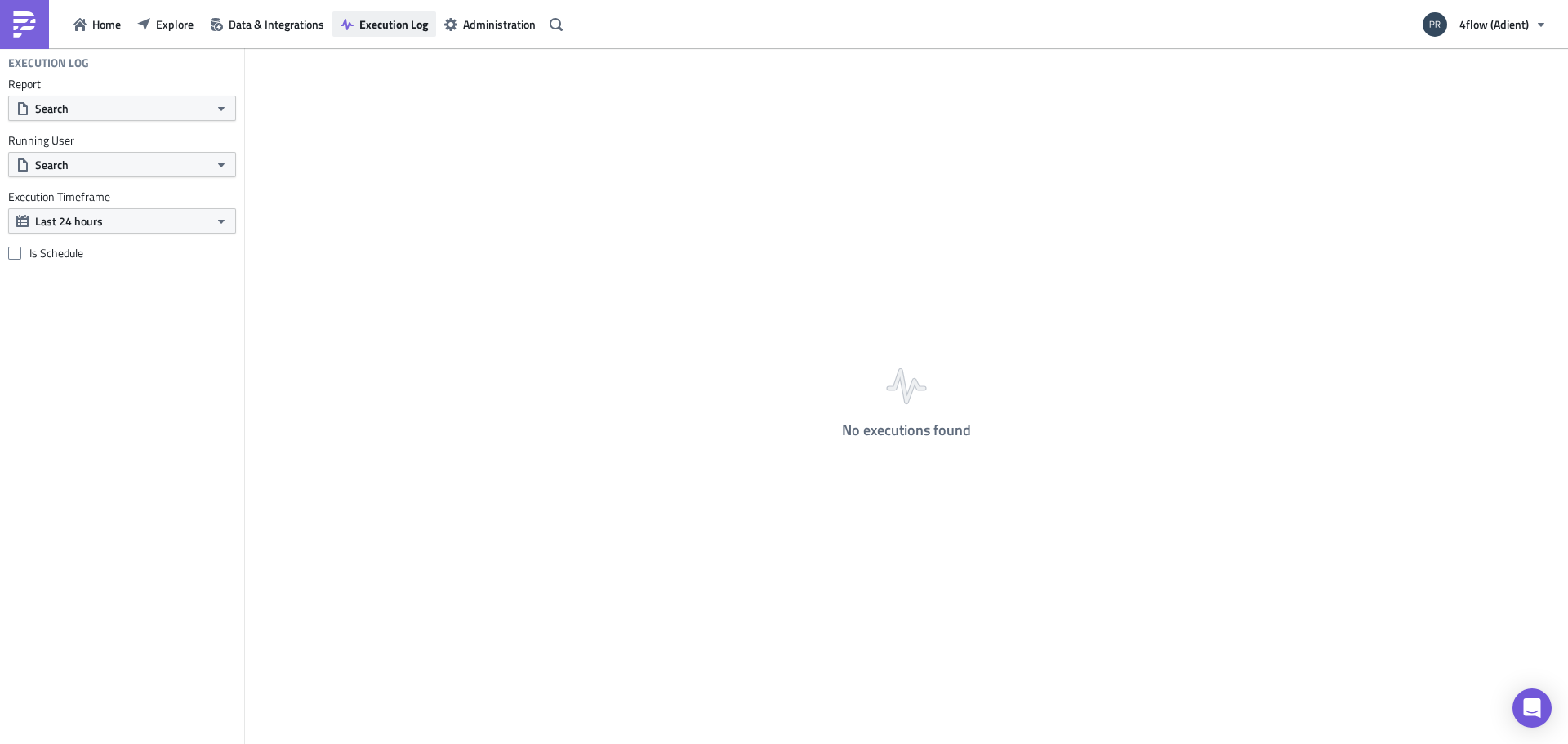
click at [395, 25] on span "Execution Log" at bounding box center [393, 23] width 68 height 17
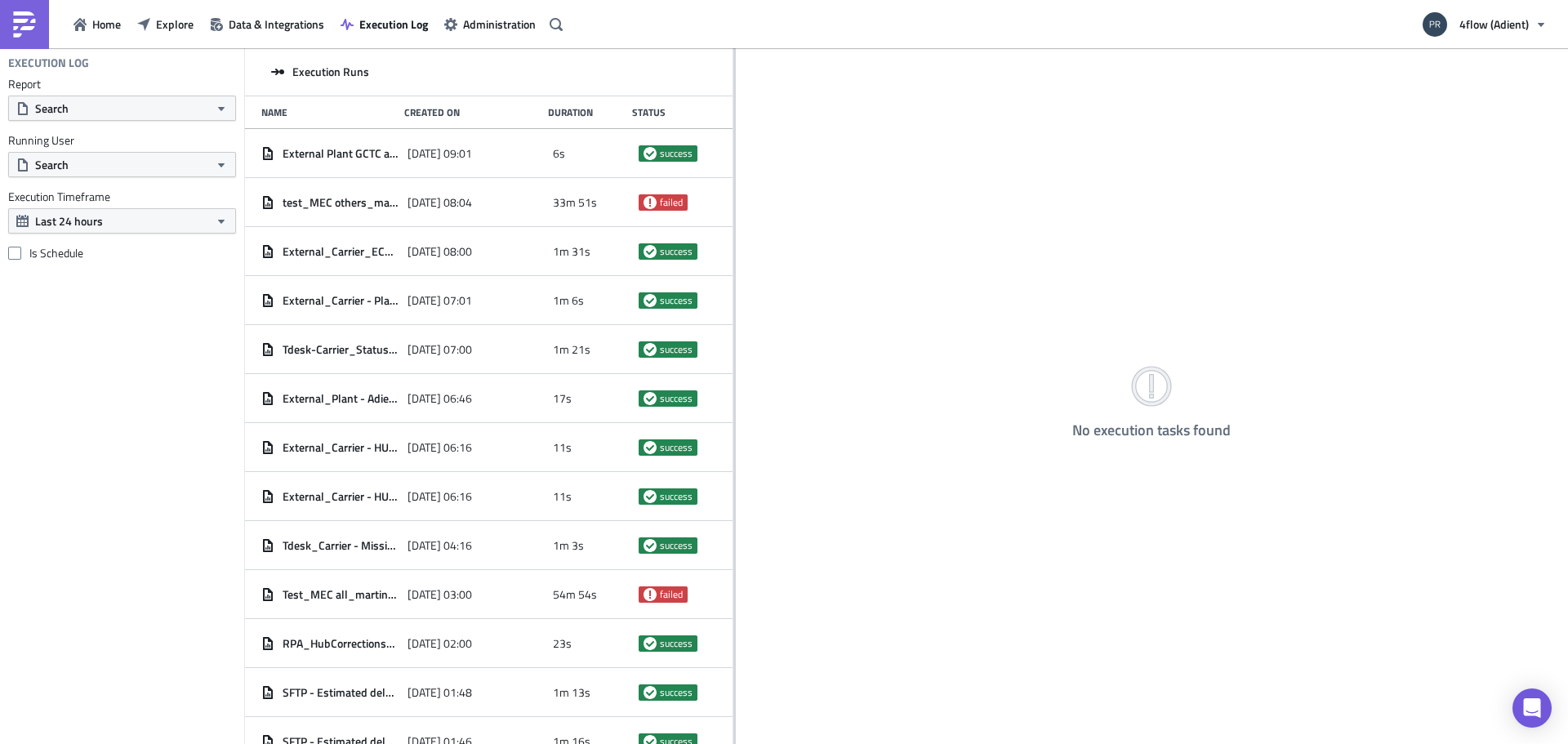
drag, startPoint x: 511, startPoint y: 117, endPoint x: 733, endPoint y: 172, distance: 228.7
click at [733, 172] on div at bounding box center [734, 397] width 3 height 699
click at [398, 33] on button "Execution Log" at bounding box center [384, 24] width 104 height 25
click at [119, 111] on button "Search" at bounding box center [122, 108] width 227 height 25
paste input "FM_Plant -weekly_EXT - Leg Level - every [DATE]"
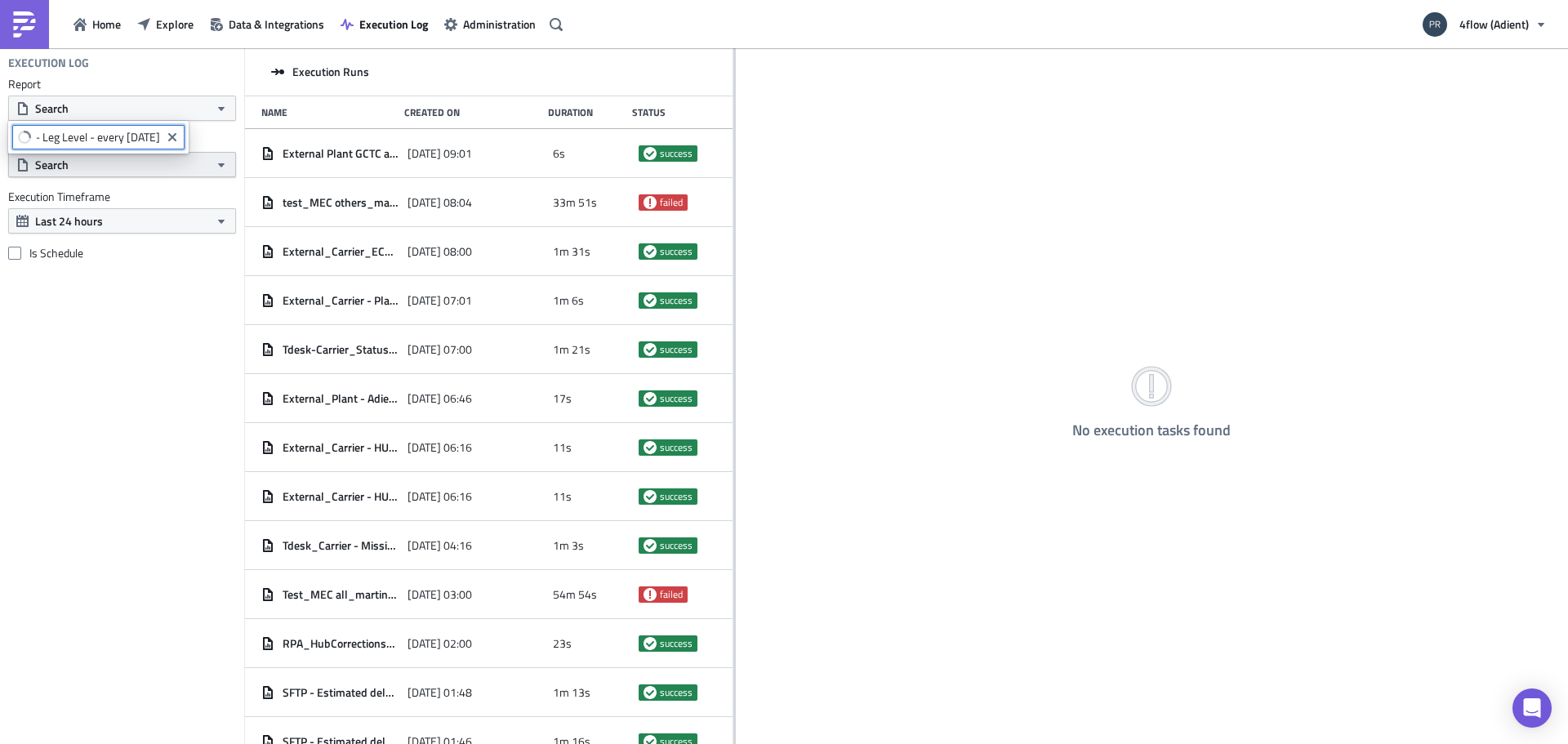
scroll to position [0, 19]
type input "FM_Plant -weekly_EXT - Leg Level - every [DATE]"
click at [95, 167] on div "FM_Plant -weekly_EXT - Leg Level - every [DATE]" at bounding box center [158, 165] width 243 height 16
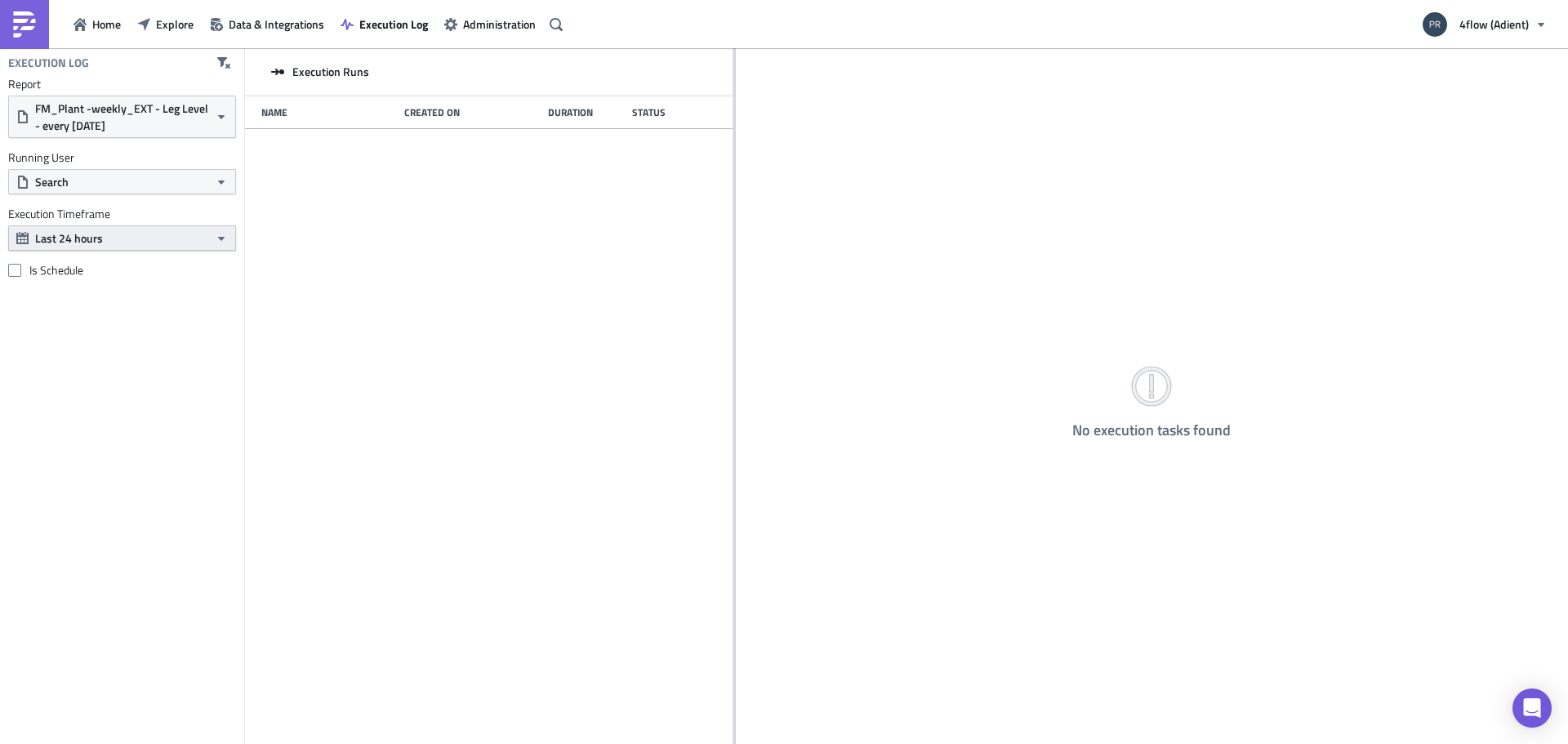
click at [166, 248] on button "Last 24 hours" at bounding box center [122, 238] width 227 height 25
click at [130, 339] on div "Last 30 days" at bounding box center [94, 340] width 116 height 16
click at [123, 35] on button "Home" at bounding box center [98, 24] width 64 height 25
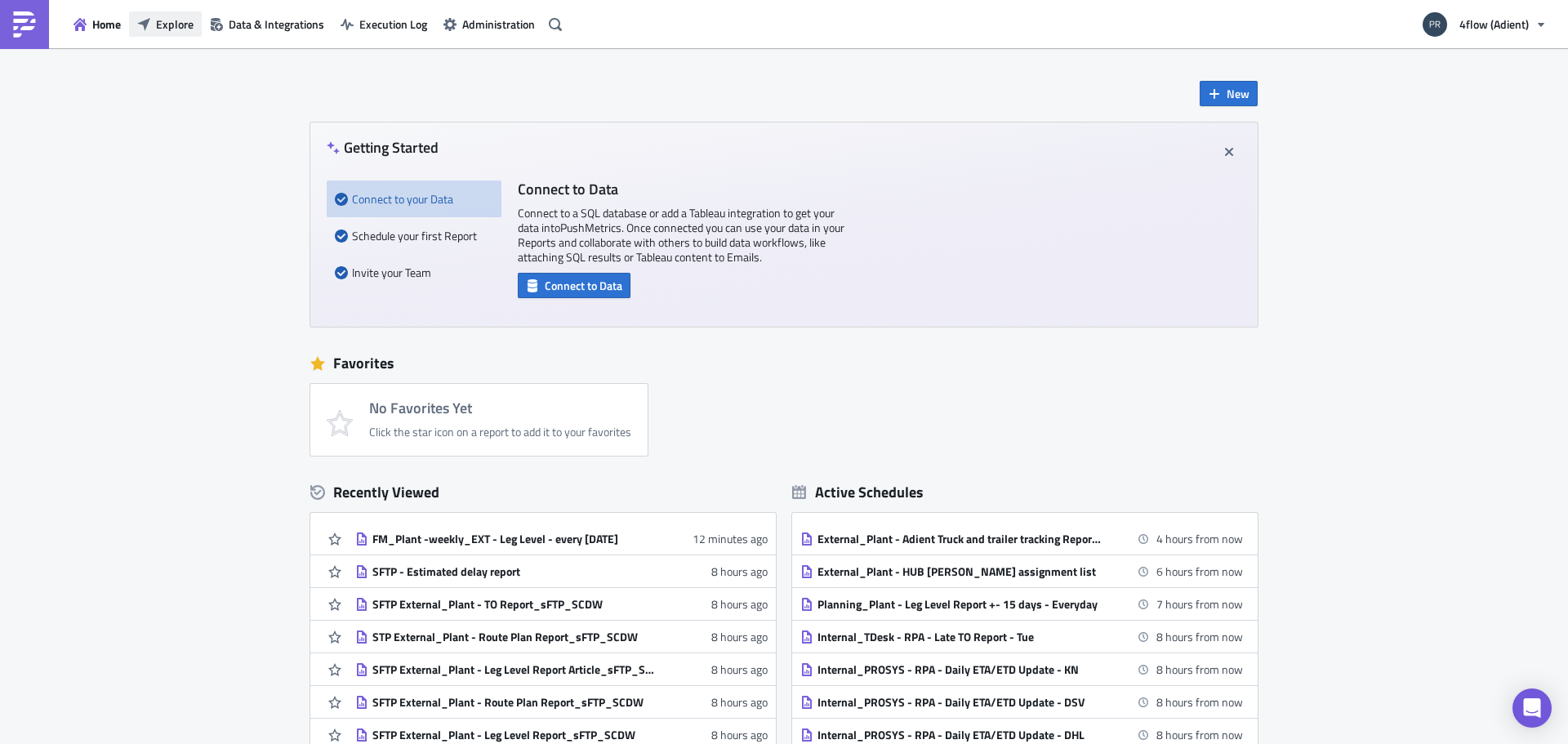
click at [136, 12] on button "Explore" at bounding box center [165, 24] width 73 height 25
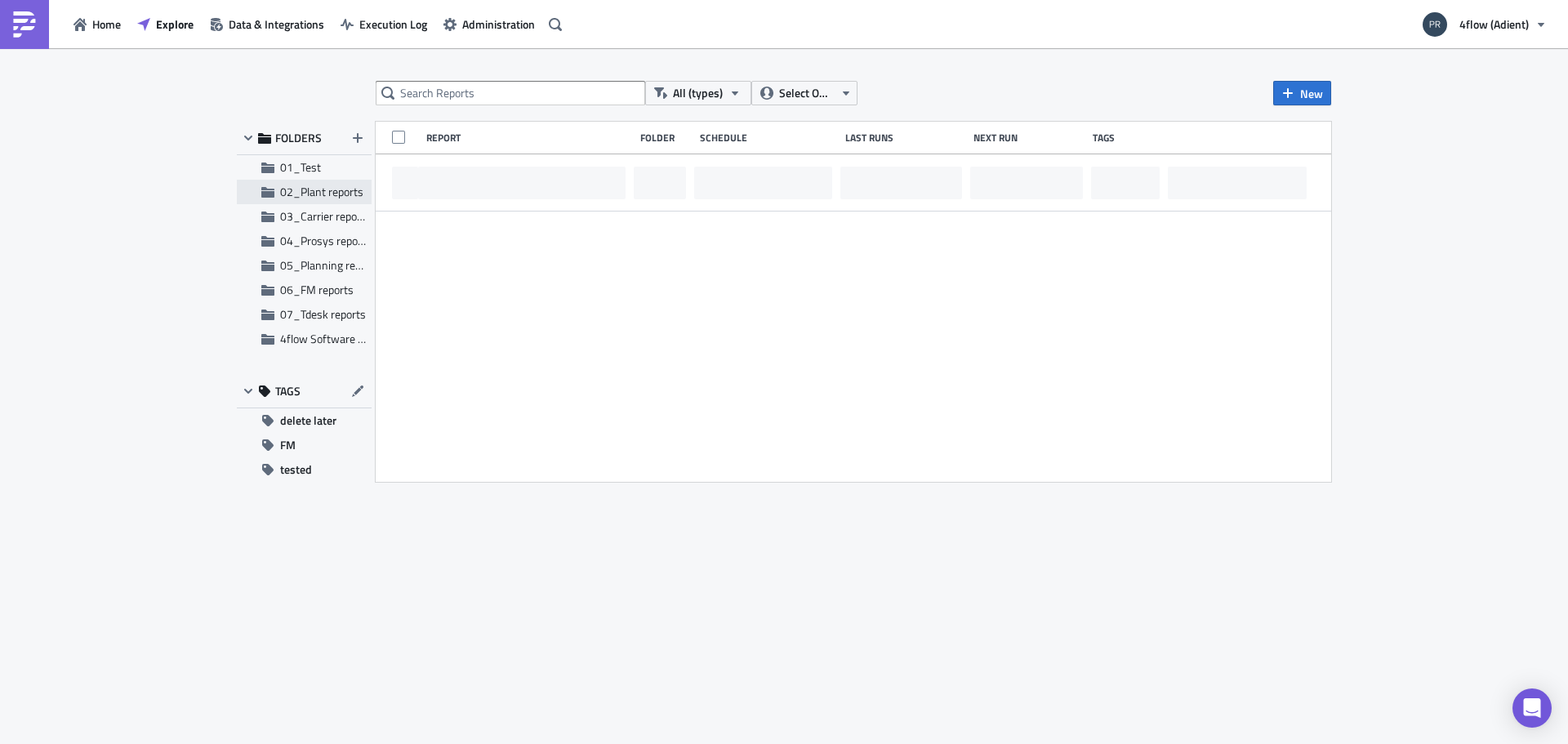
click at [322, 196] on span "02_Plant reports" at bounding box center [322, 191] width 84 height 17
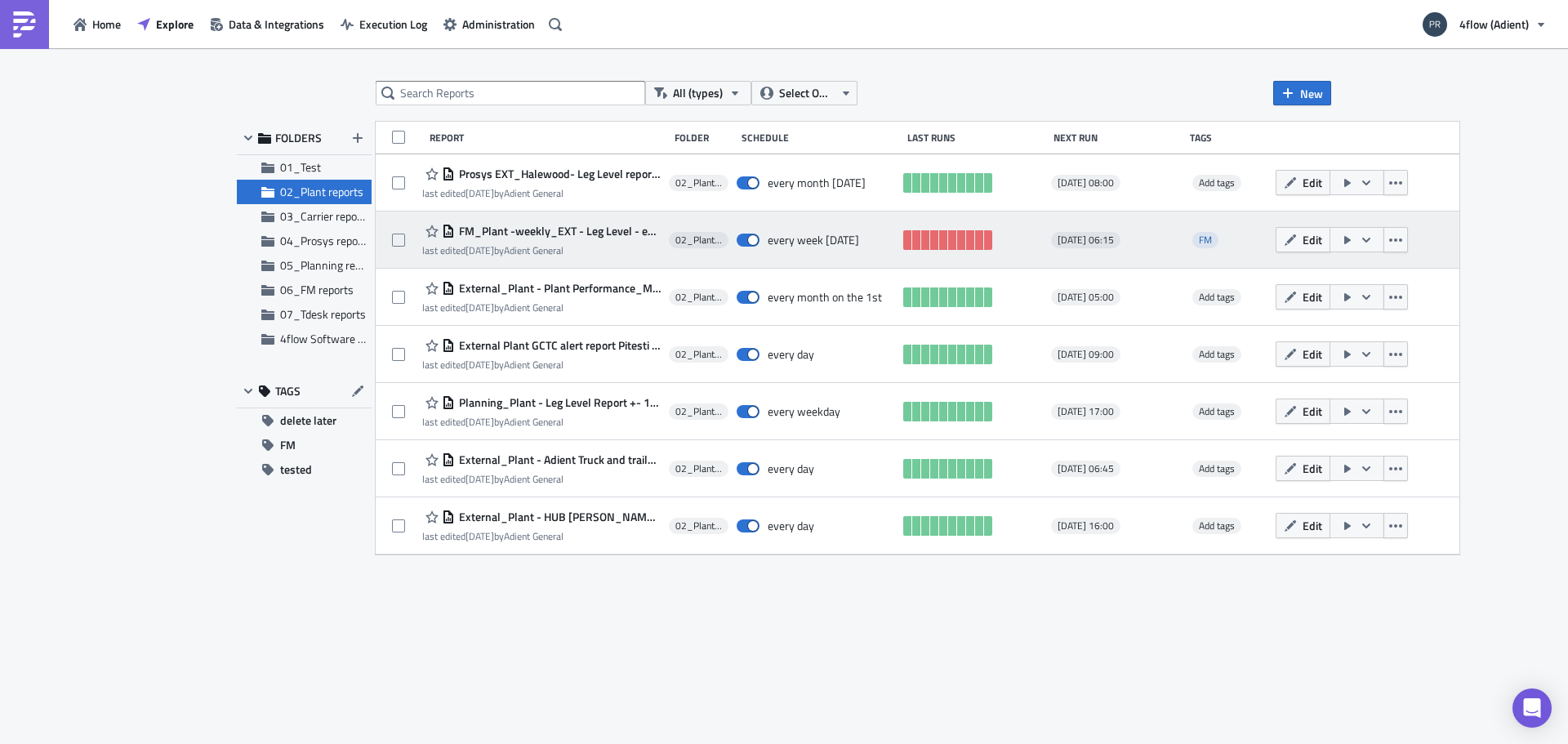
click at [516, 233] on span "FM_Plant -weekly_EXT - Leg Level - every [DATE]" at bounding box center [558, 231] width 206 height 15
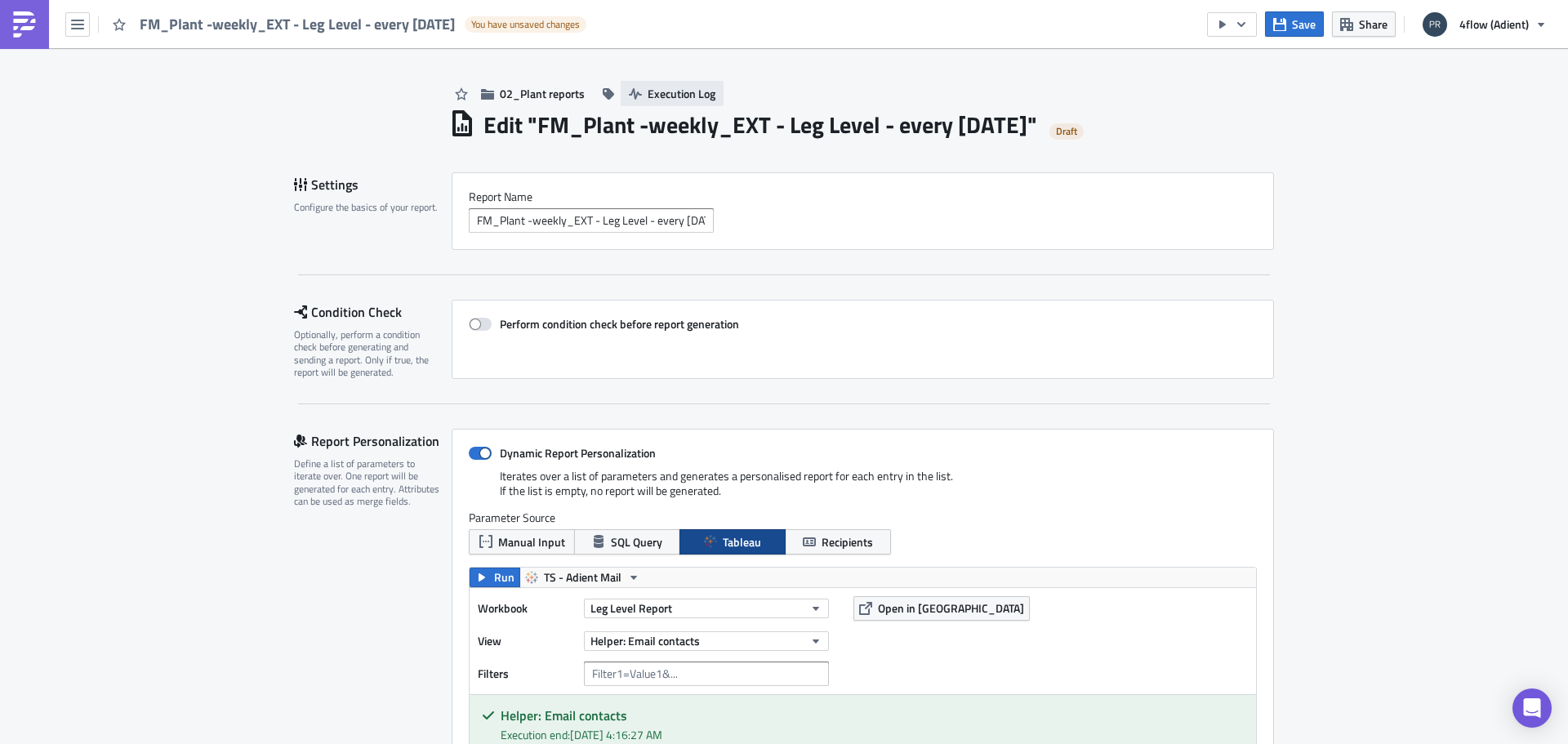
click at [685, 100] on span "Execution Log" at bounding box center [681, 93] width 68 height 17
click at [1239, 19] on icon "button" at bounding box center [1241, 24] width 13 height 13
click at [1242, 21] on icon "button" at bounding box center [1241, 24] width 13 height 13
click at [1250, 26] on button "button" at bounding box center [1232, 25] width 50 height 25
click at [1273, 74] on link "Send Just to Me" at bounding box center [1281, 66] width 139 height 25
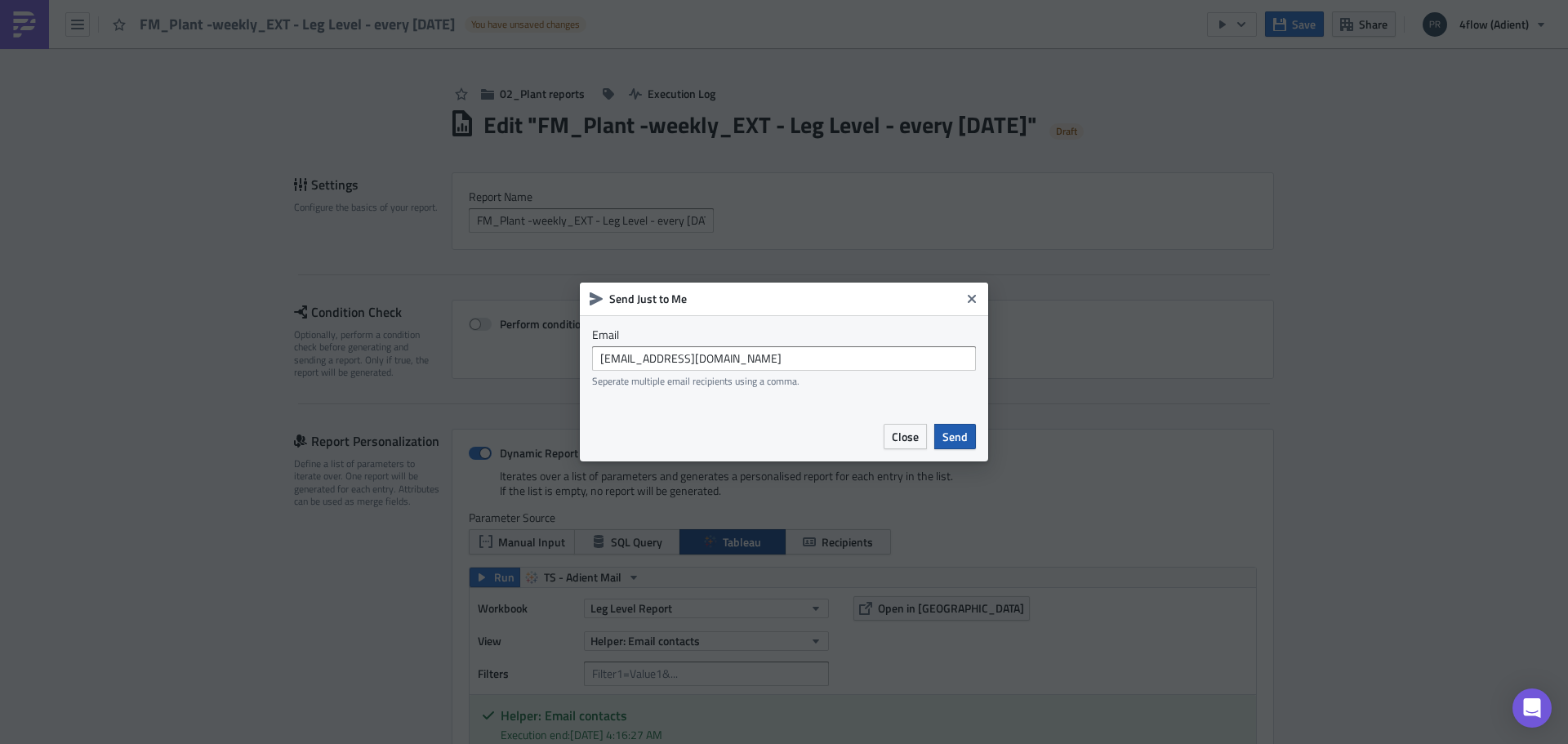
click at [966, 433] on span "Send" at bounding box center [955, 436] width 25 height 17
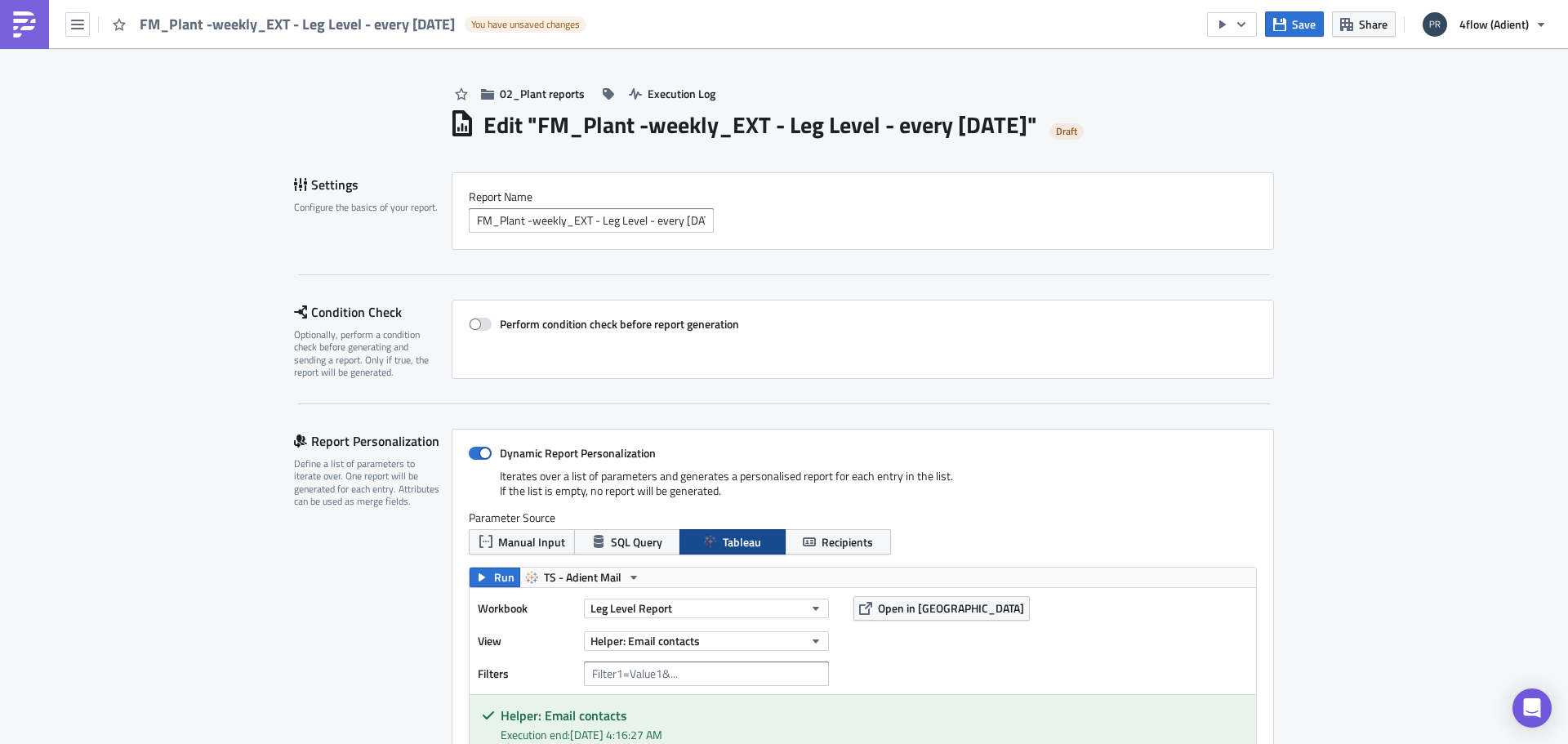
click at [208, 16] on span "FM_Plant -weekly_EXT - Leg Level - every [DATE]" at bounding box center [298, 24] width 317 height 19
click at [83, 16] on button "button" at bounding box center [78, 25] width 25 height 25
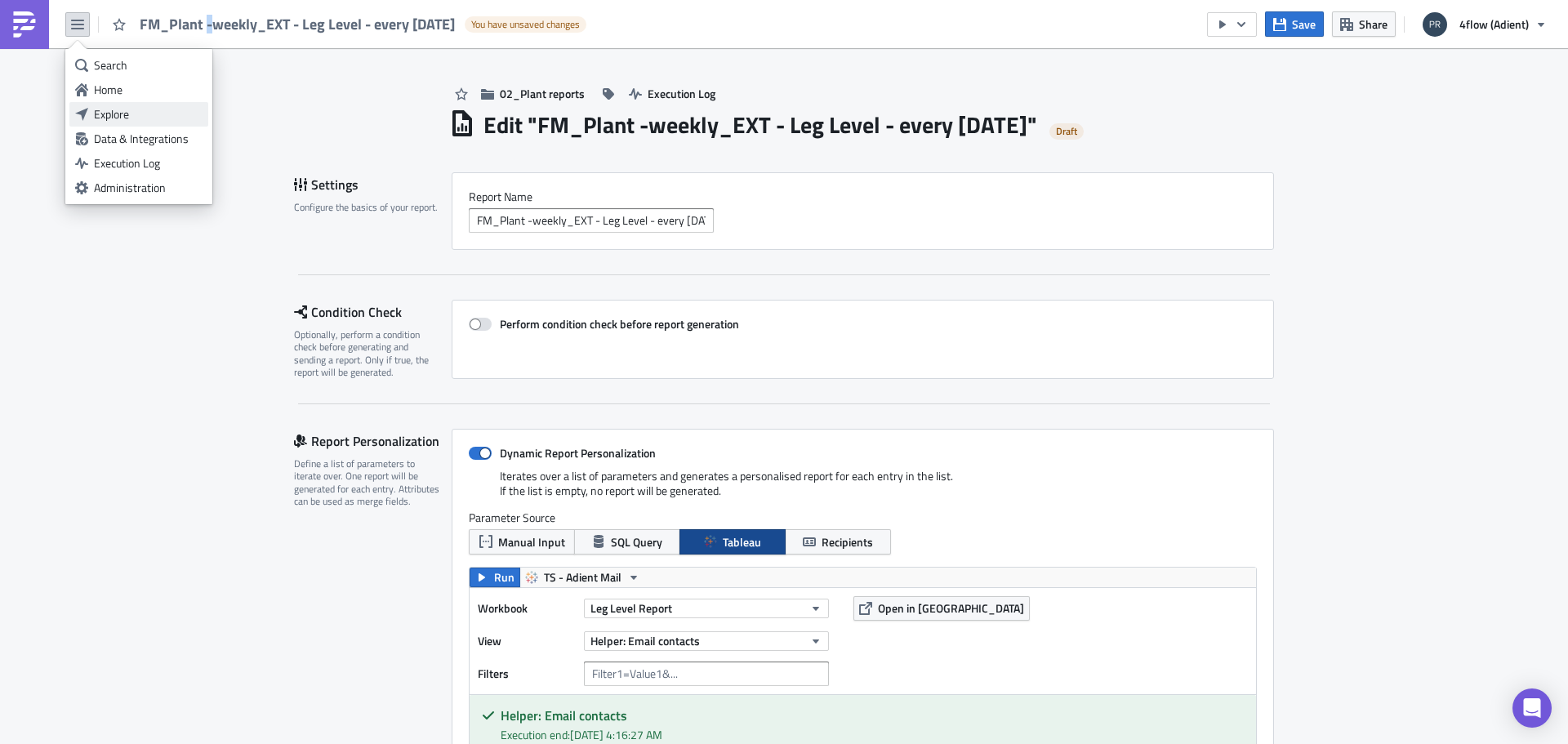
click at [140, 109] on div "Explore" at bounding box center [148, 114] width 108 height 16
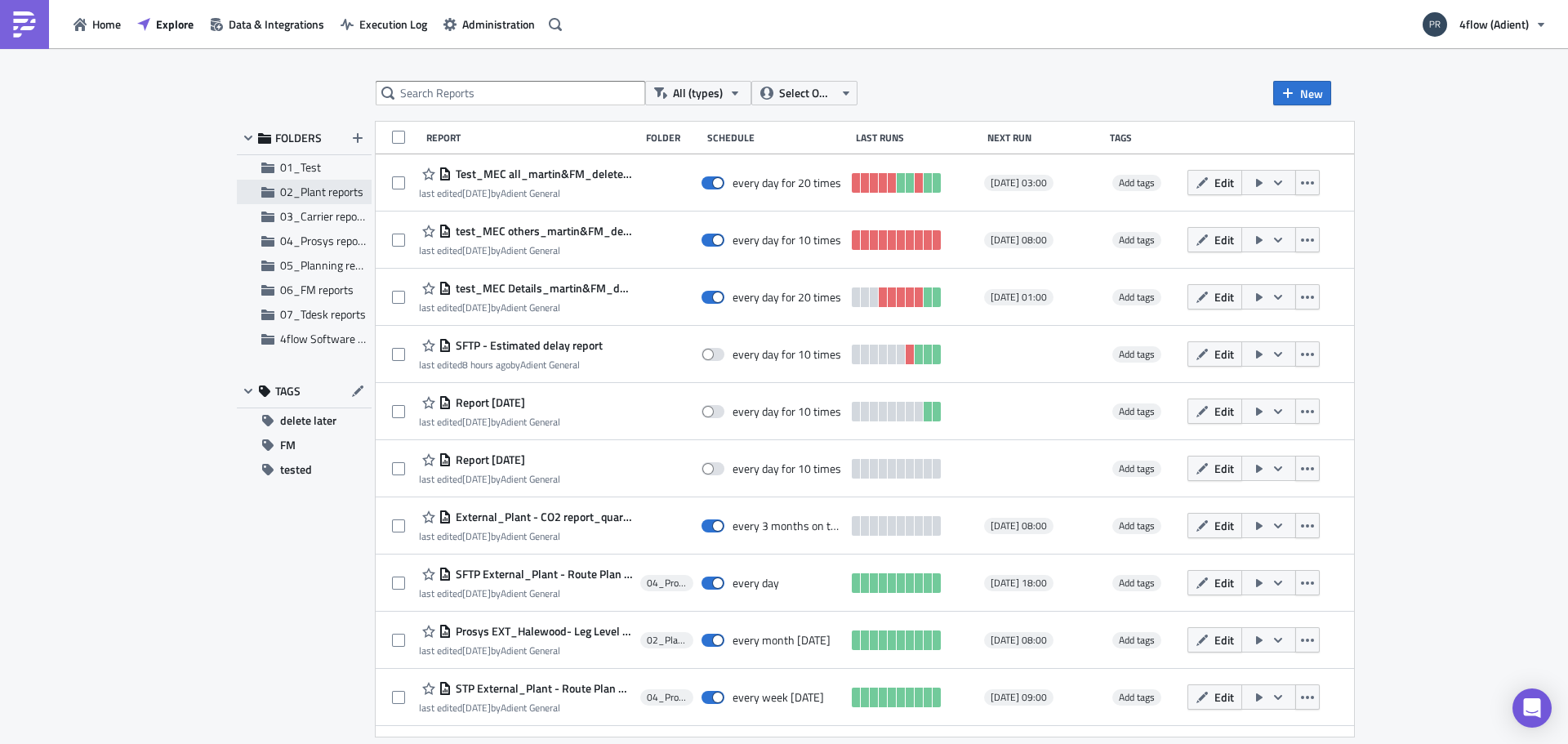
click at [334, 192] on span "02_Plant reports" at bounding box center [322, 191] width 84 height 17
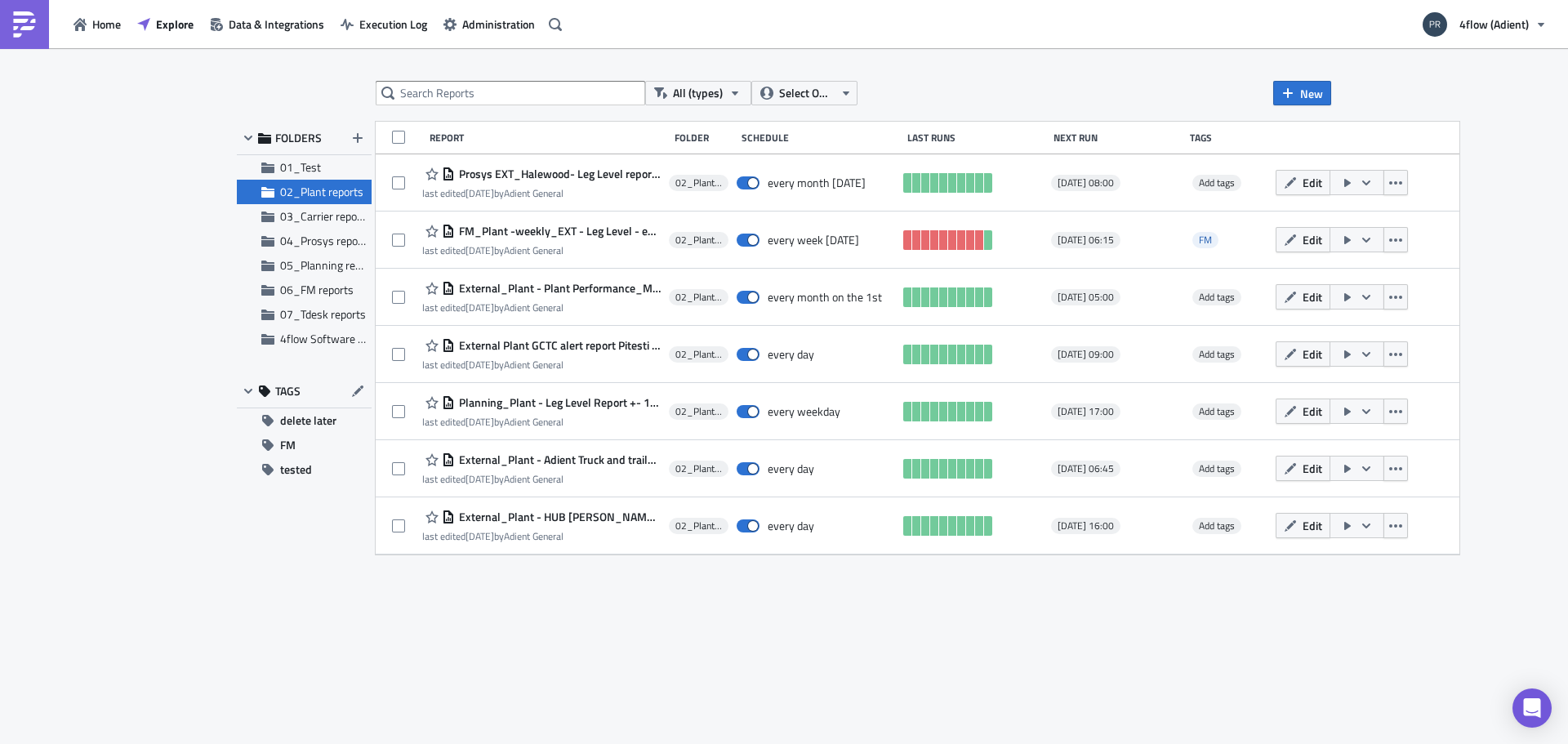
click at [1500, 209] on div "All (types) Select Owner New FOLDERS 01_Test 02_Plant reports 03_Carrier report…" at bounding box center [784, 397] width 1568 height 699
click at [1481, 279] on div "All (types) Select Owner New FOLDERS 01_Test 02_Plant reports 03_Carrier report…" at bounding box center [784, 397] width 1568 height 699
click at [389, 28] on span "Execution Log" at bounding box center [393, 23] width 68 height 17
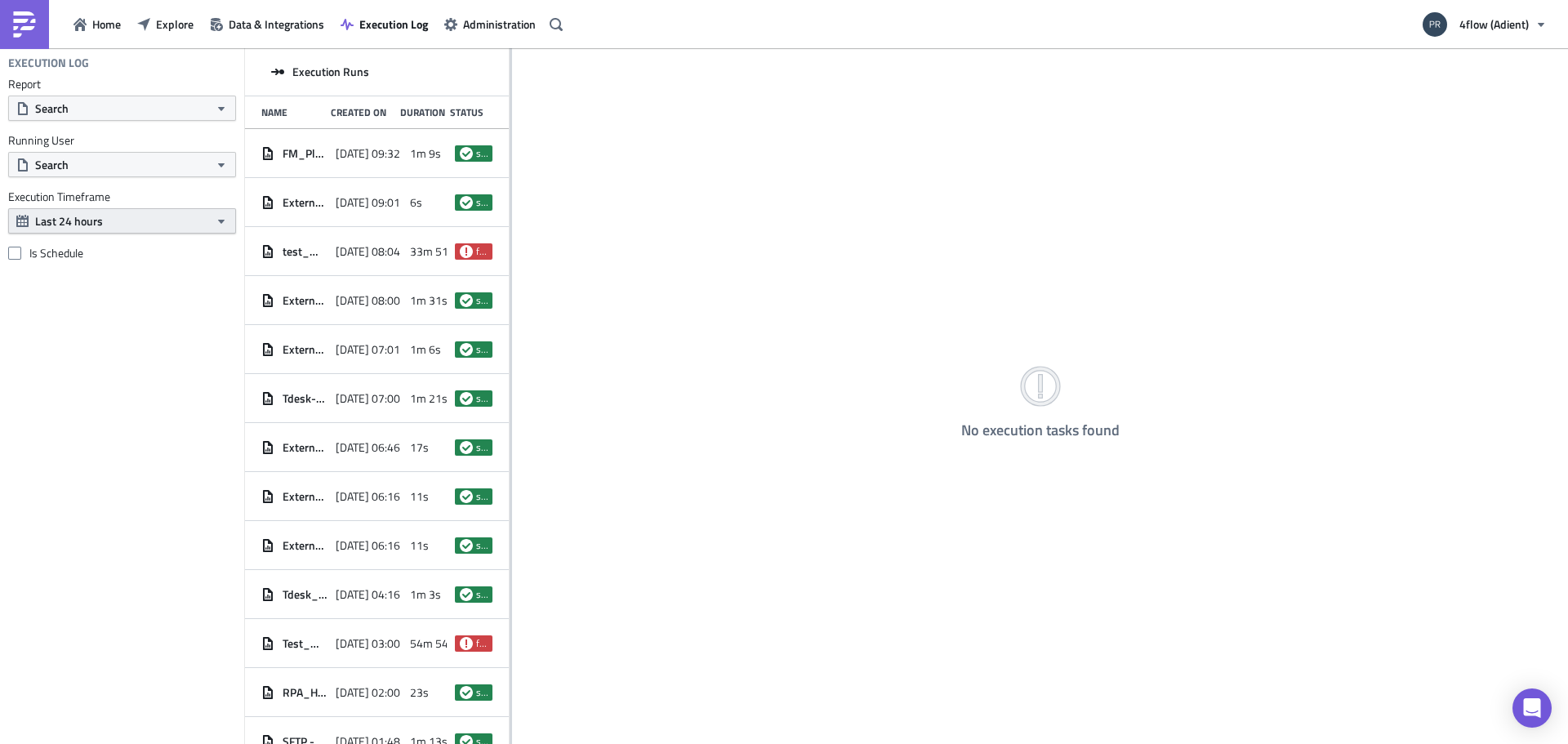
click at [204, 219] on button "Last 24 hours" at bounding box center [122, 220] width 227 height 25
click at [124, 364] on div "Execution Log Report Search Running User Search Execution Timeframe Last 24 hou…" at bounding box center [122, 396] width 244 height 696
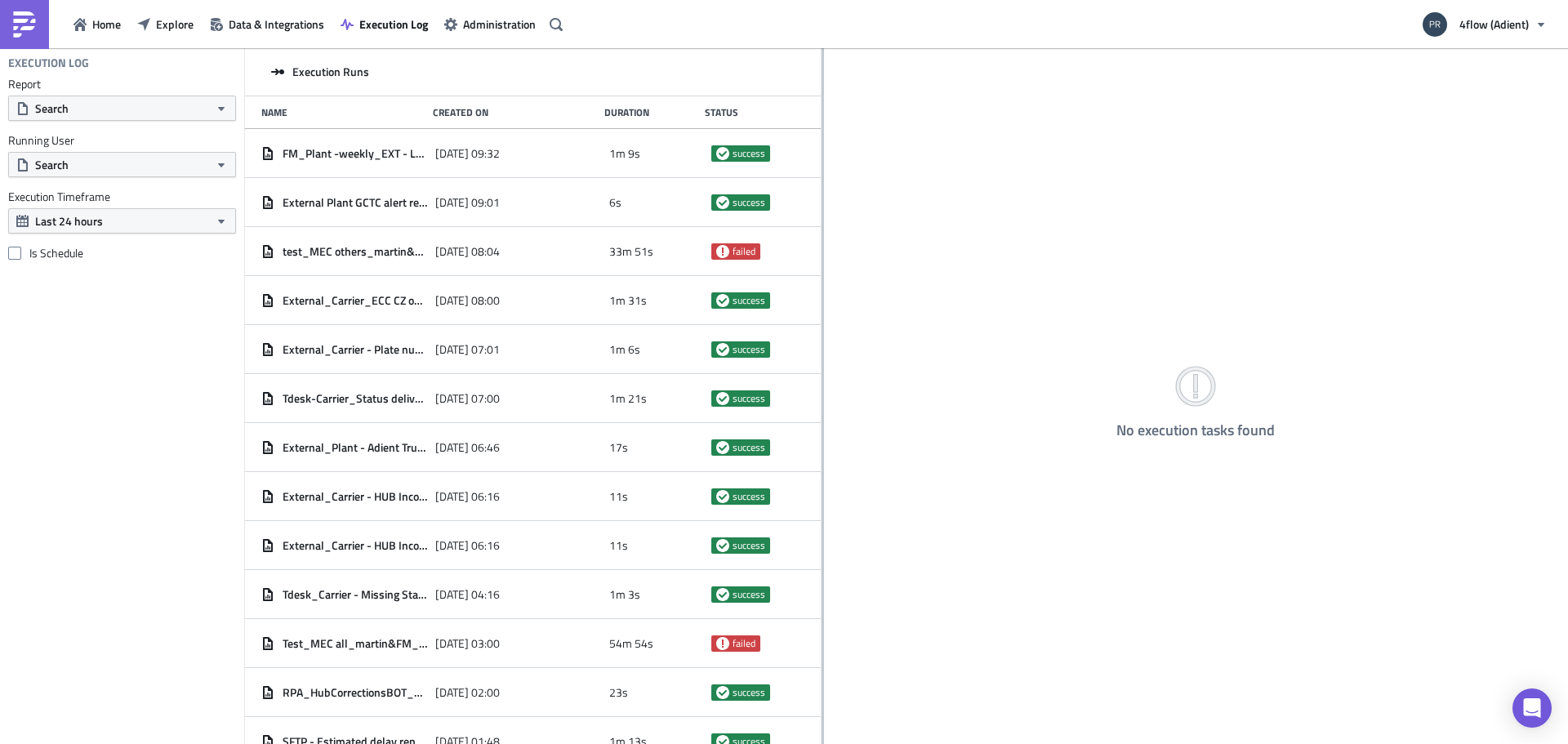
drag, startPoint x: 511, startPoint y: 92, endPoint x: 827, endPoint y: 130, distance: 318.3
click at [824, 130] on div at bounding box center [823, 397] width 3 height 699
drag, startPoint x: 826, startPoint y: 100, endPoint x: 819, endPoint y: 118, distance: 19.3
click at [819, 118] on div at bounding box center [820, 397] width 3 height 699
click at [76, 394] on div "Execution Log Report Search Running User Search Execution Timeframe Last 24 hou…" at bounding box center [122, 396] width 244 height 696
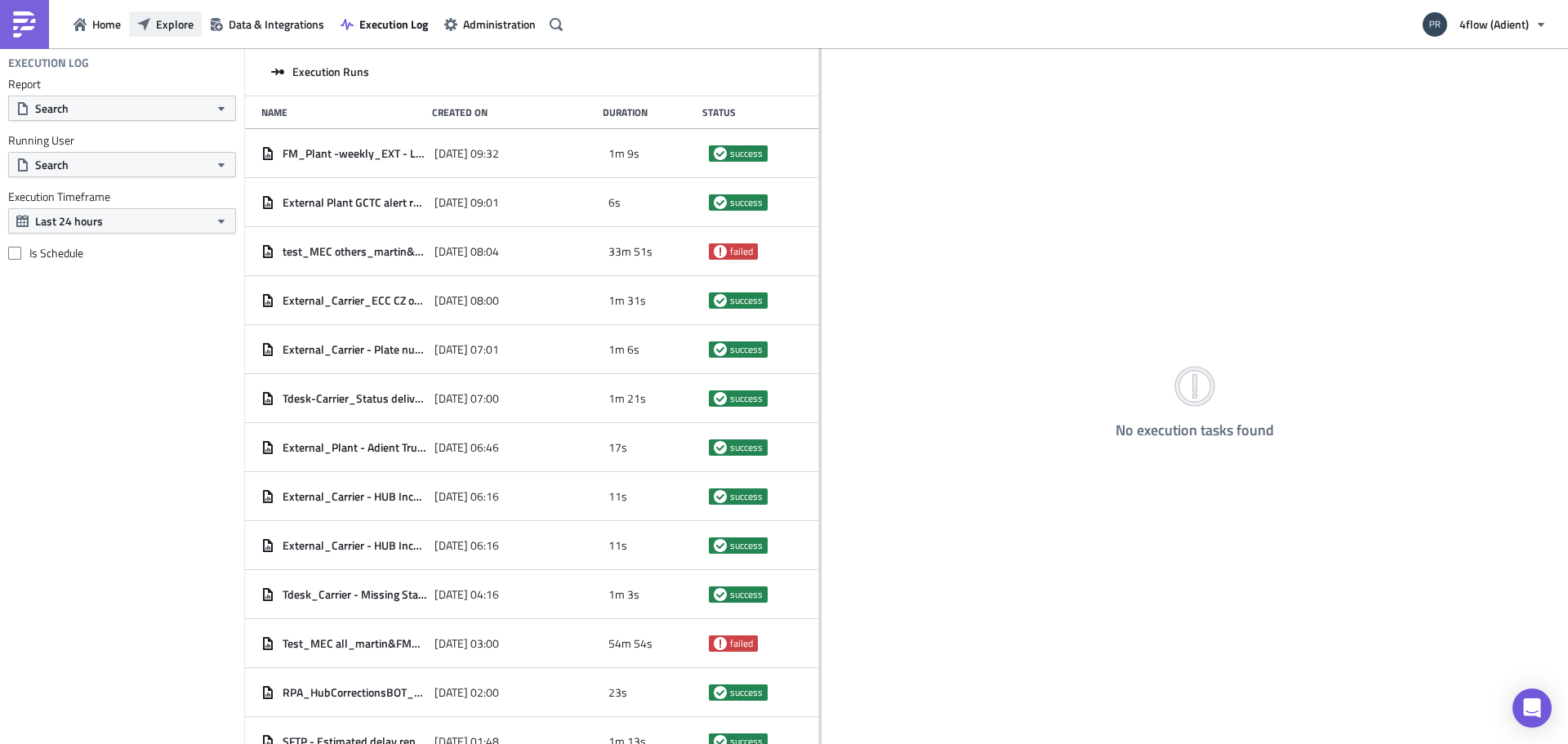
click at [170, 22] on span "Explore" at bounding box center [175, 23] width 37 height 17
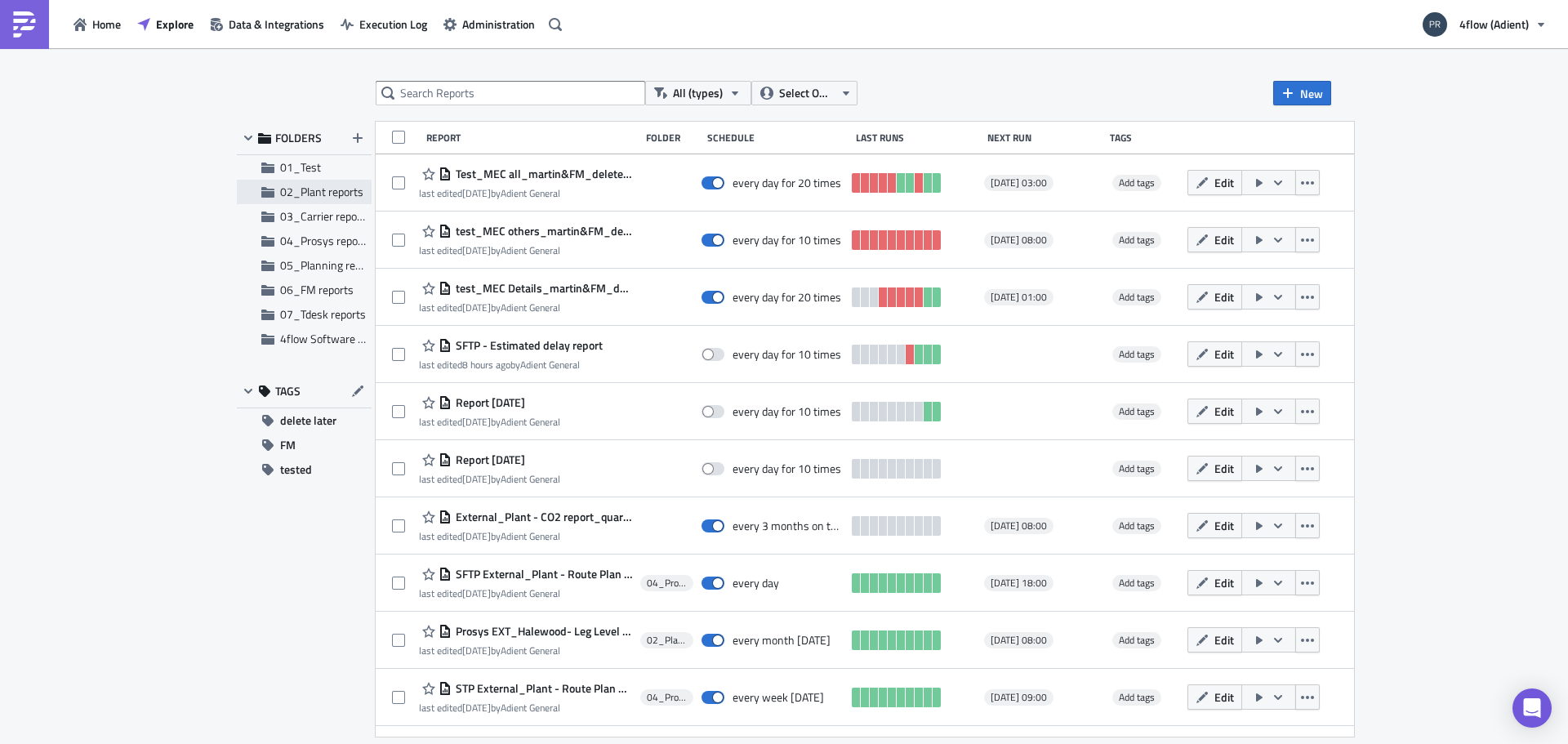
click at [337, 188] on span "02_Plant reports" at bounding box center [322, 191] width 84 height 17
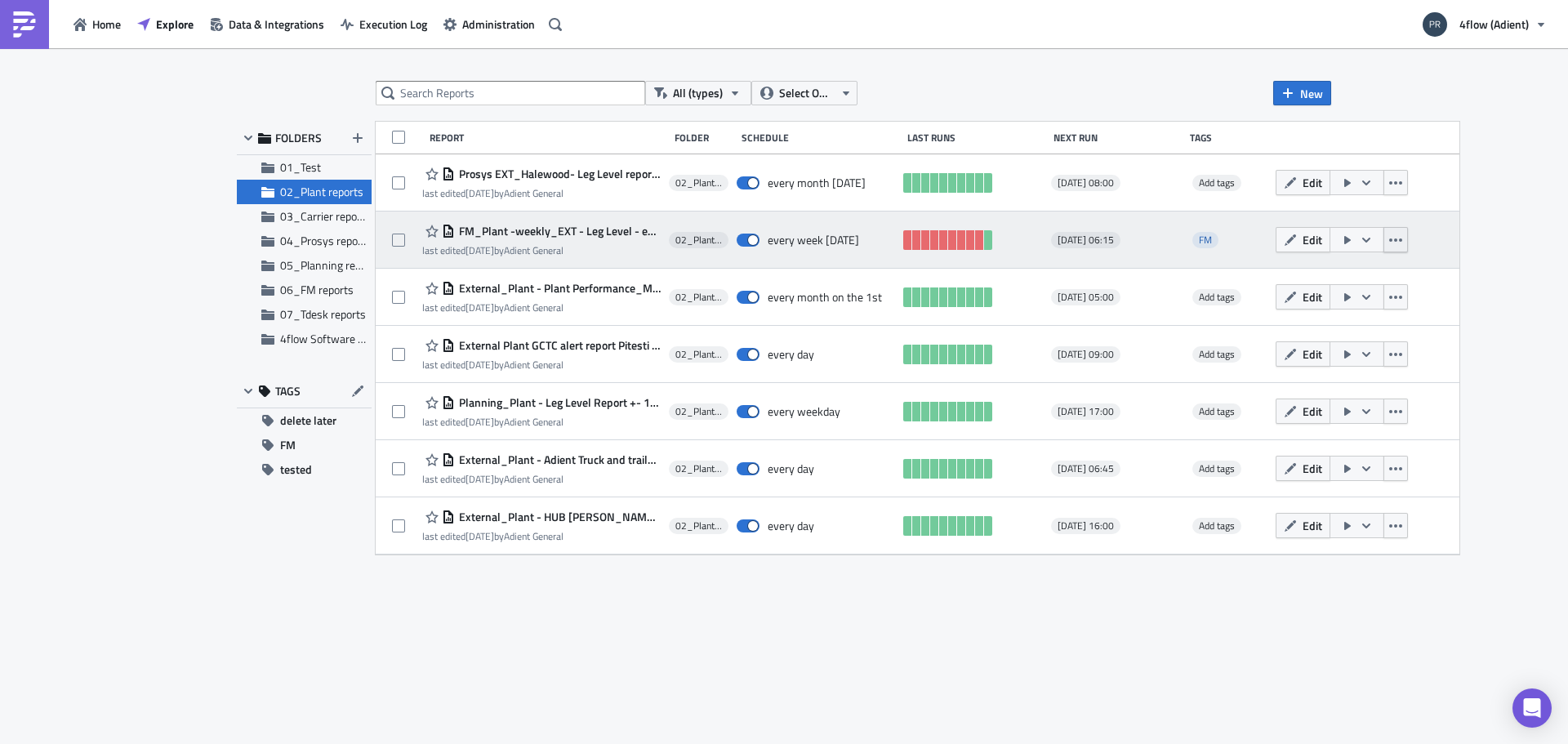
click at [1383, 239] on button "button" at bounding box center [1396, 240] width 25 height 25
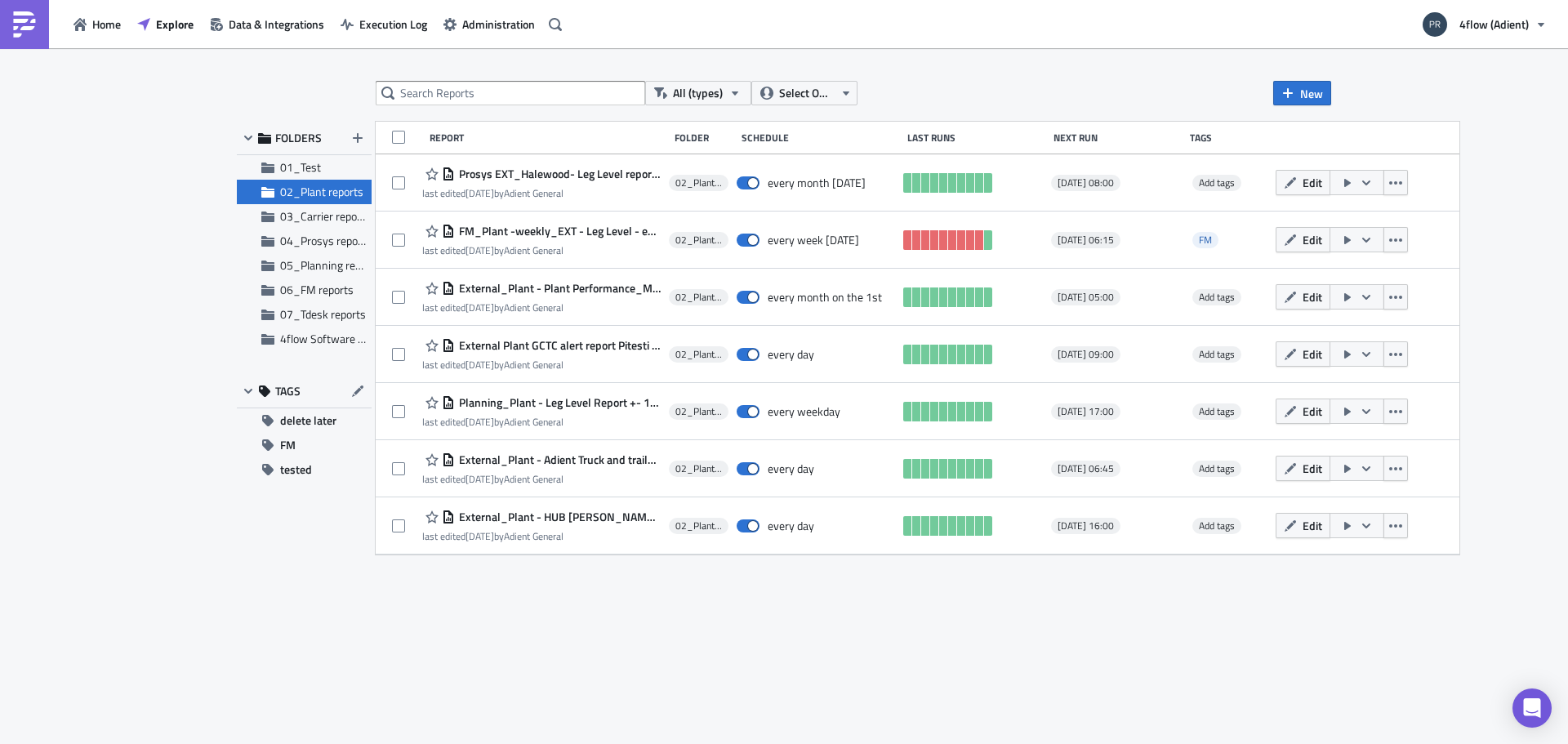
click at [1485, 238] on div "All (types) Select Owner New FOLDERS 01_Test 02_Plant reports 03_Carrier report…" at bounding box center [784, 397] width 1568 height 699
click at [816, 581] on div "All (types) Select Owner New FOLDERS 01_Test 02_Plant reports 03_Carrier report…" at bounding box center [784, 397] width 1110 height 633
